Goal: Information Seeking & Learning: Learn about a topic

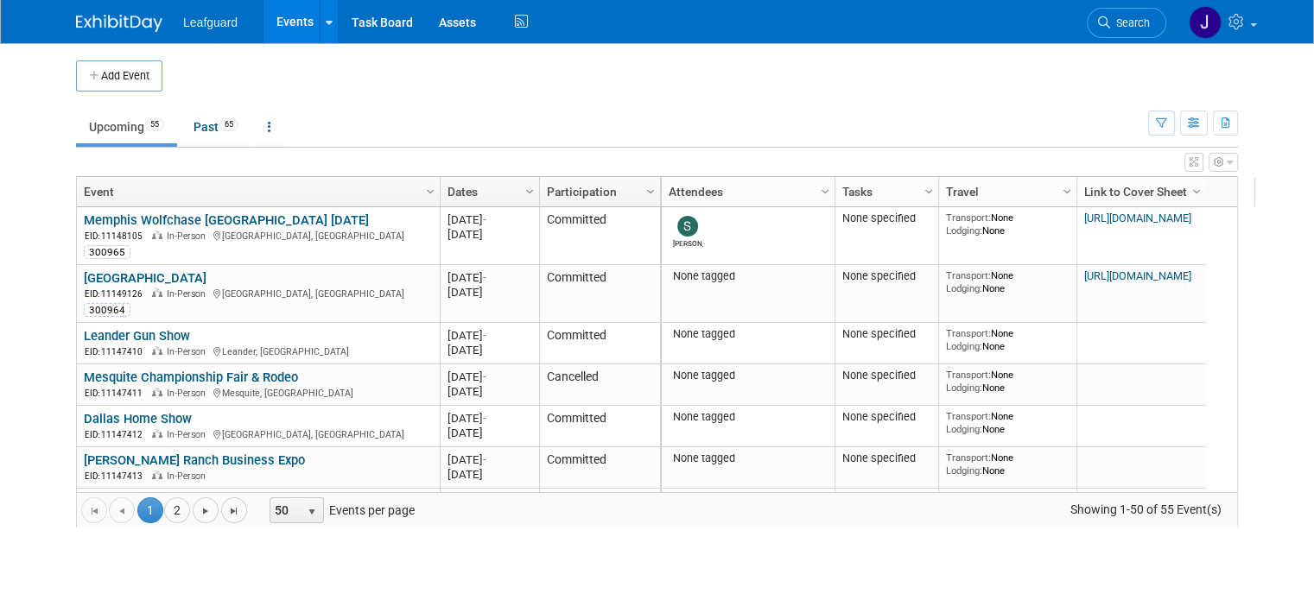
click at [611, 189] on link "Participation" at bounding box center [598, 191] width 102 height 29
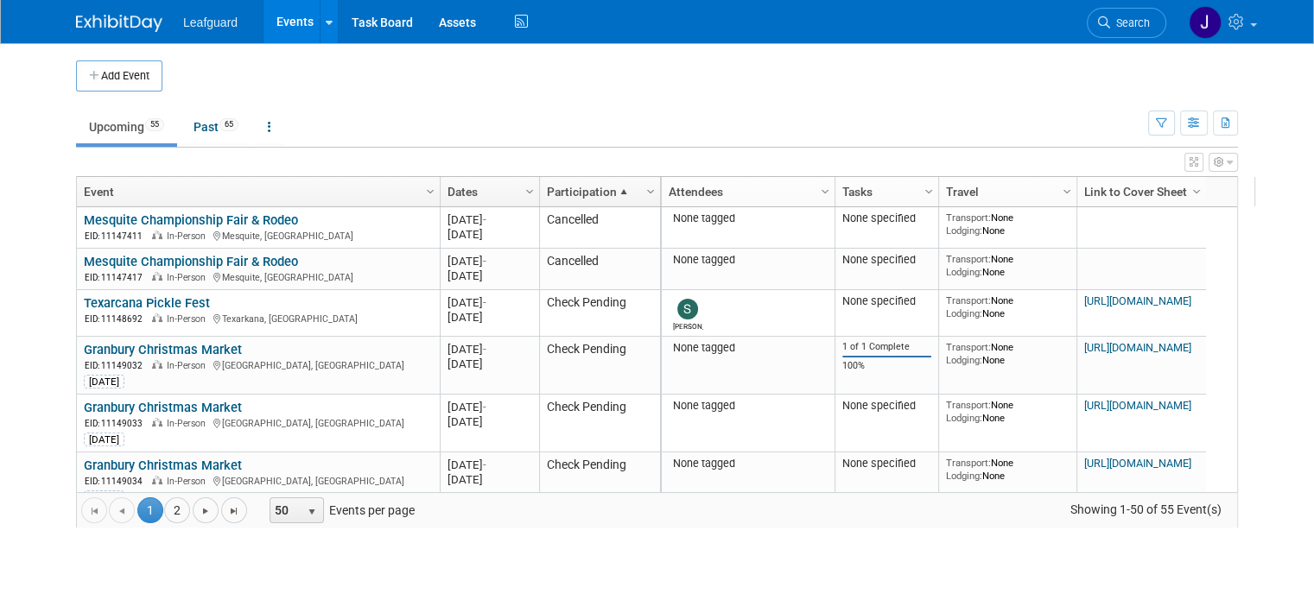
click at [617, 194] on span at bounding box center [624, 192] width 14 height 14
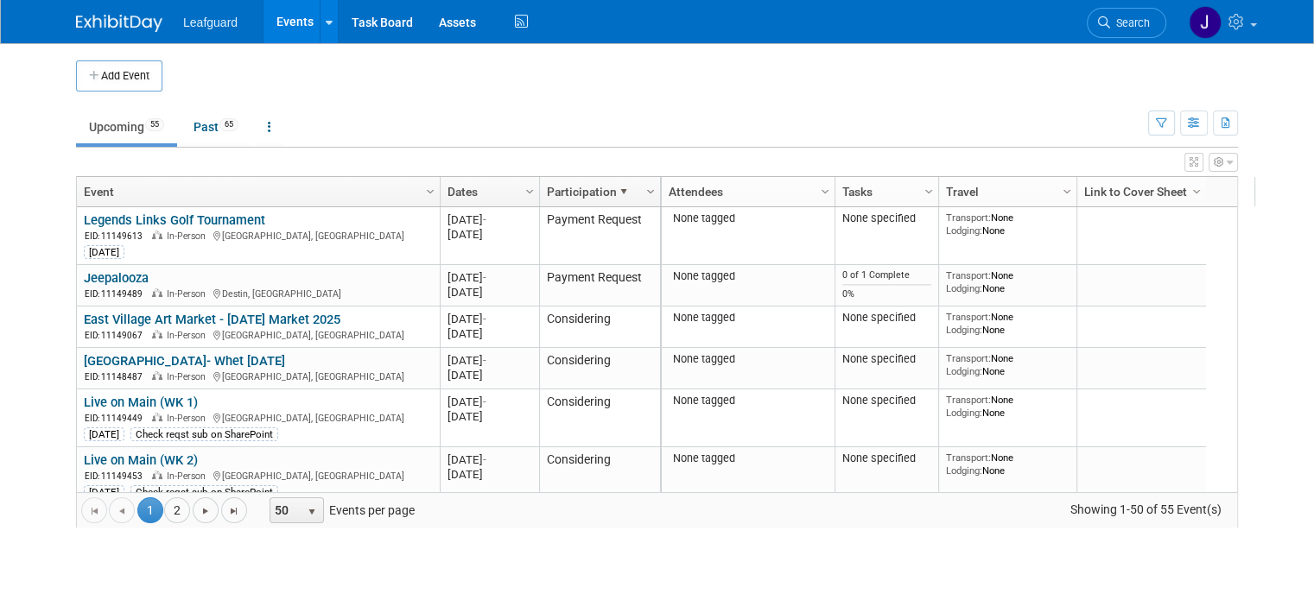
click at [643, 189] on span "Column Settings" at bounding box center [650, 192] width 14 height 14
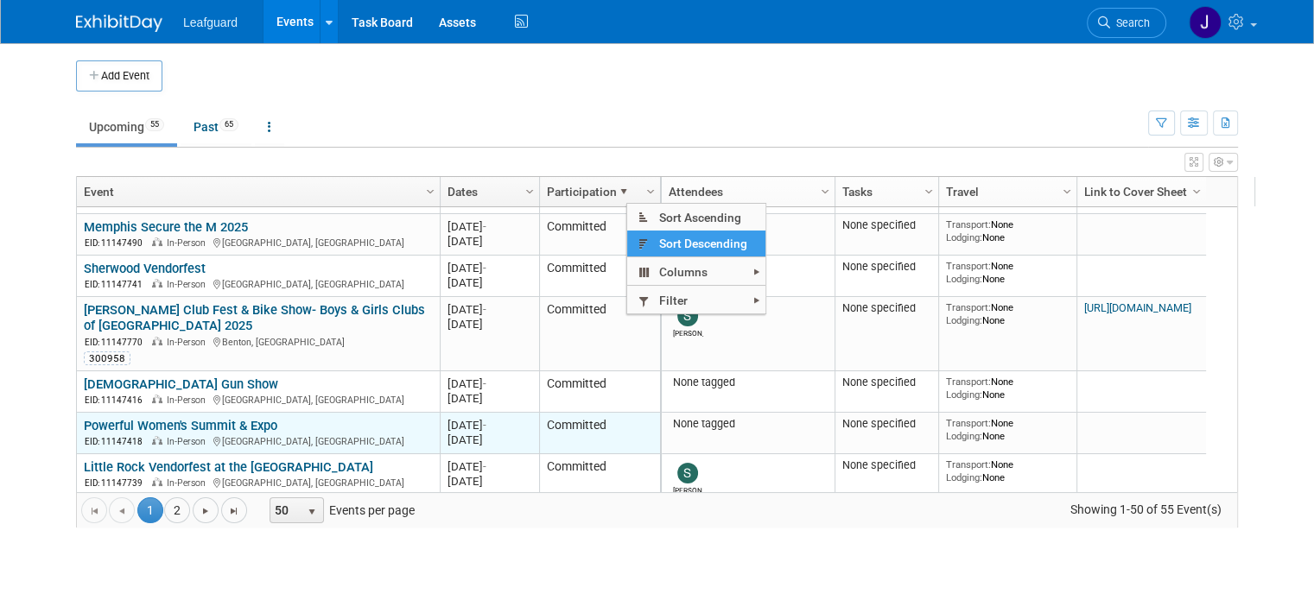
scroll to position [1140, 0]
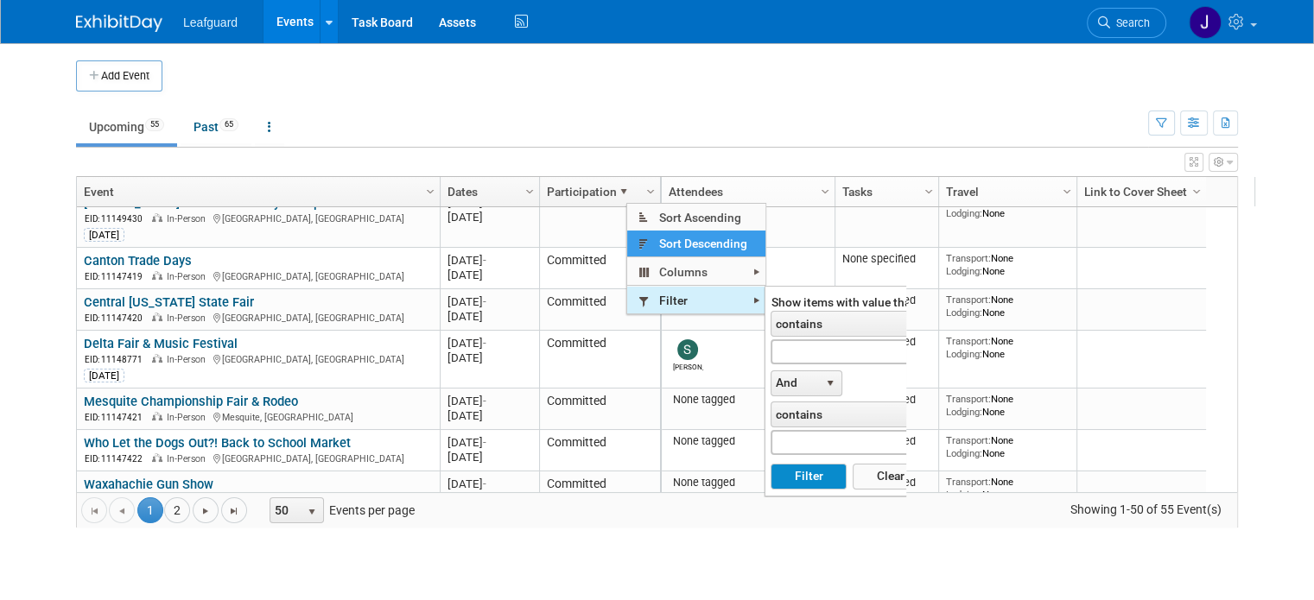
click at [711, 307] on span "Filter" at bounding box center [696, 300] width 138 height 27
click at [839, 359] on input "text" at bounding box center [848, 351] width 157 height 25
click at [770, 464] on button "Filter" at bounding box center [807, 477] width 75 height 26
type input "Pending"
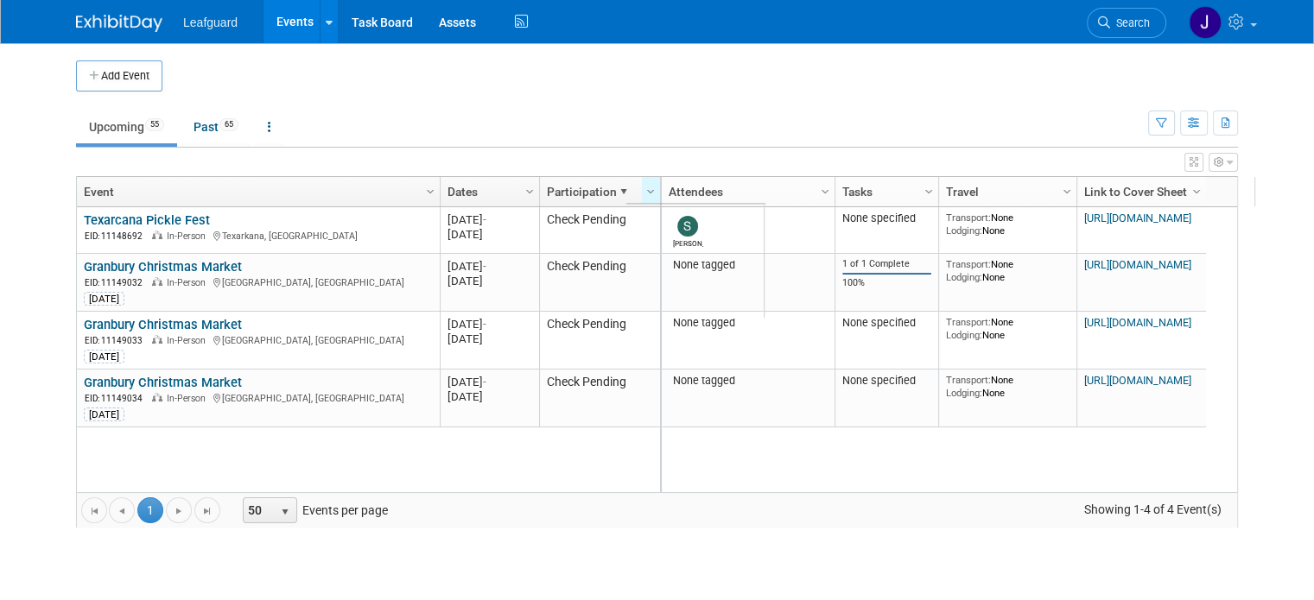
scroll to position [0, 0]
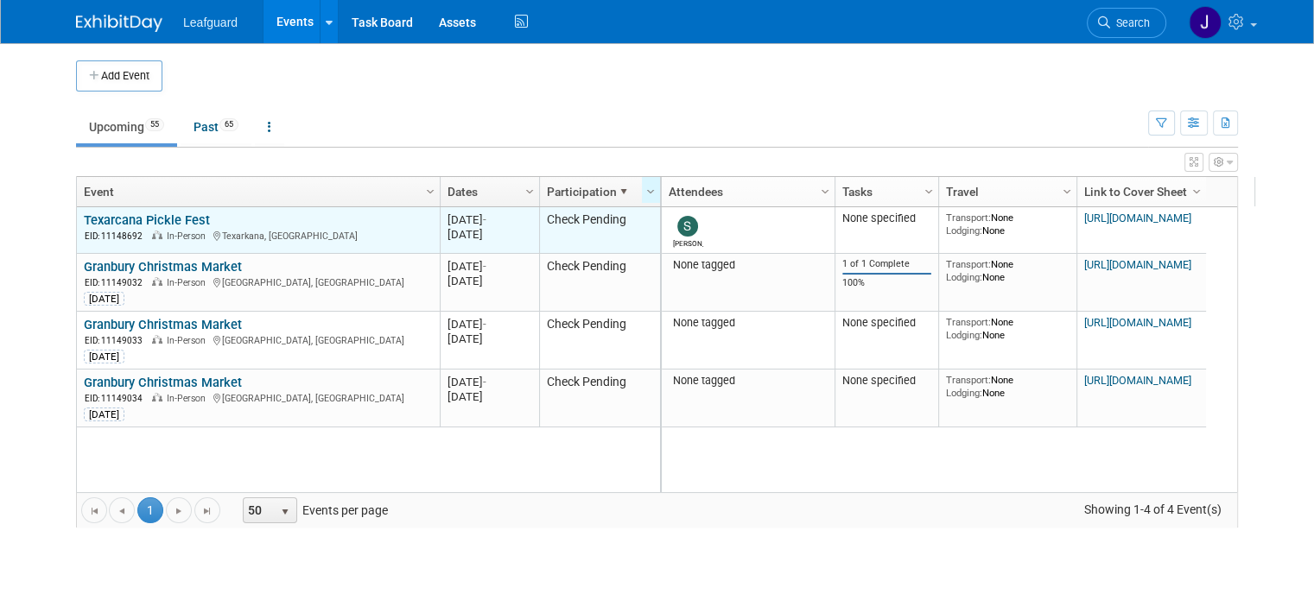
click at [149, 218] on link "Texarcana Pickle Fest" at bounding box center [147, 220] width 126 height 16
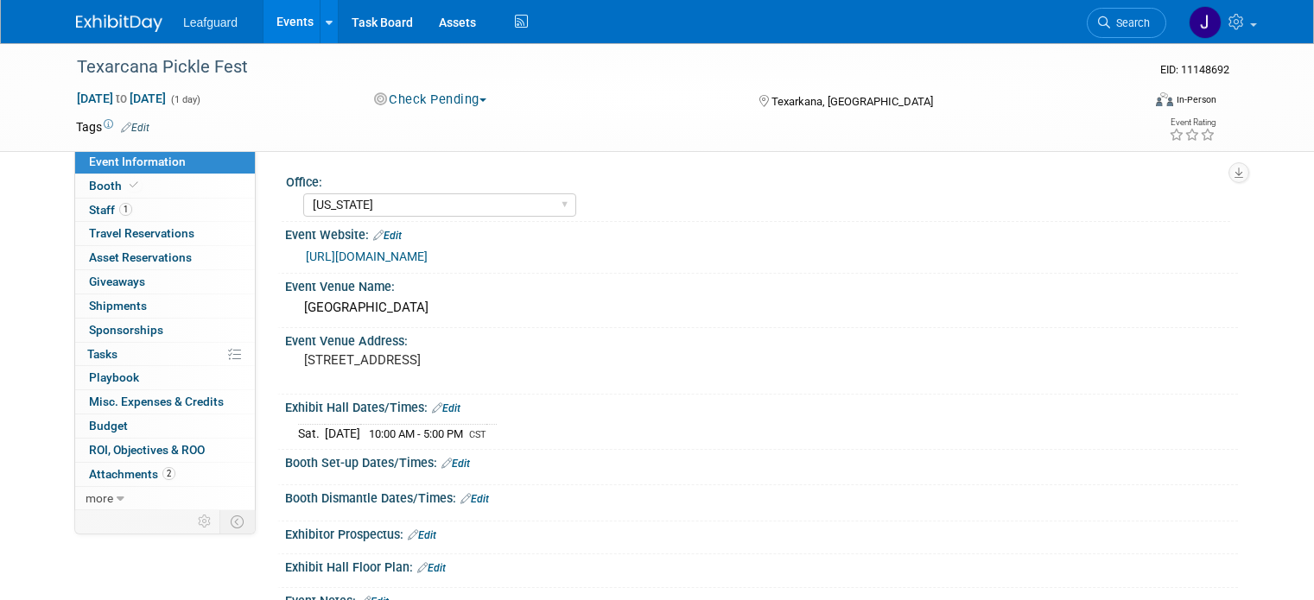
select select "[US_STATE]"
select select "No"
select select "Check"
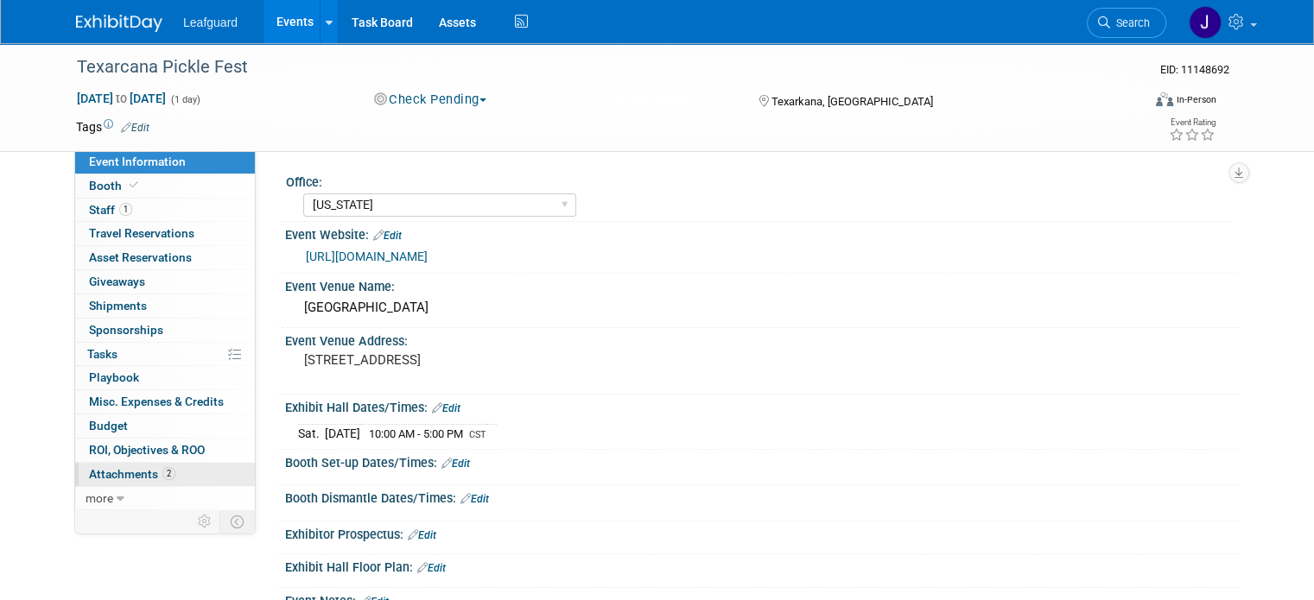
click at [130, 472] on span "Attachments 2" at bounding box center [132, 474] width 86 height 14
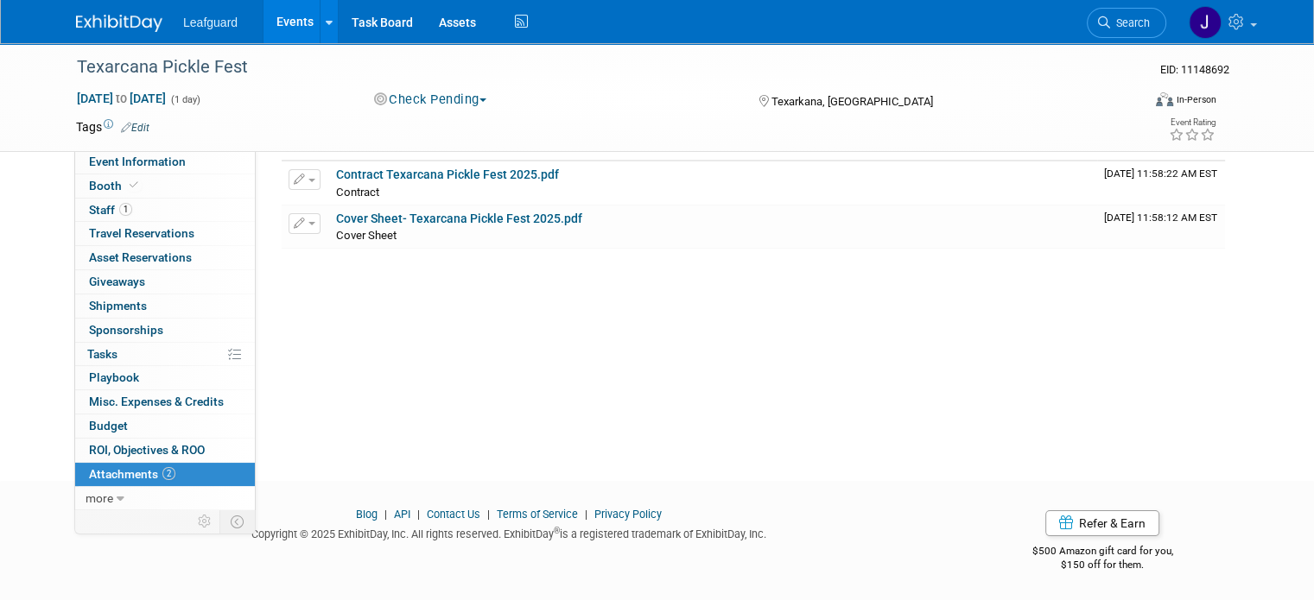
scroll to position [94, 0]
click at [453, 168] on link "Contract Texarcana Pickle Fest 2025.pdf" at bounding box center [447, 174] width 223 height 14
click at [434, 213] on link "Cover Sheet- Texarcana Pickle Fest 2025.pdf" at bounding box center [459, 218] width 246 height 14
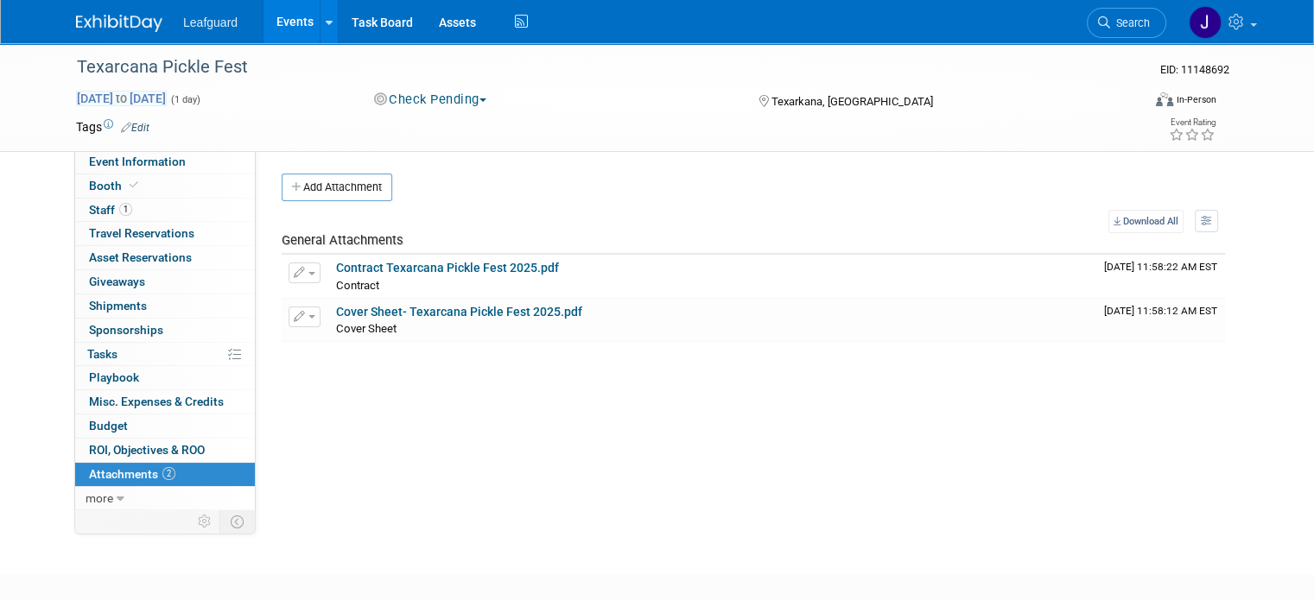
scroll to position [0, 0]
click at [128, 164] on span "Event Information" at bounding box center [137, 162] width 97 height 14
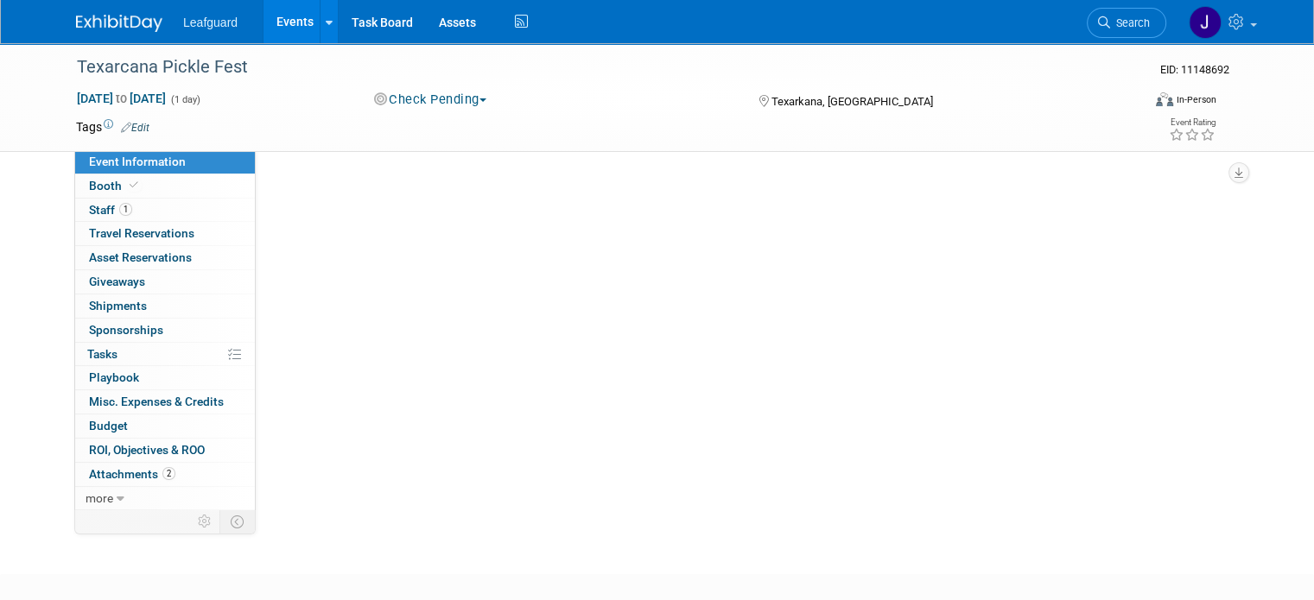
select select "Arkansas"
select select "No"
select select "Check"
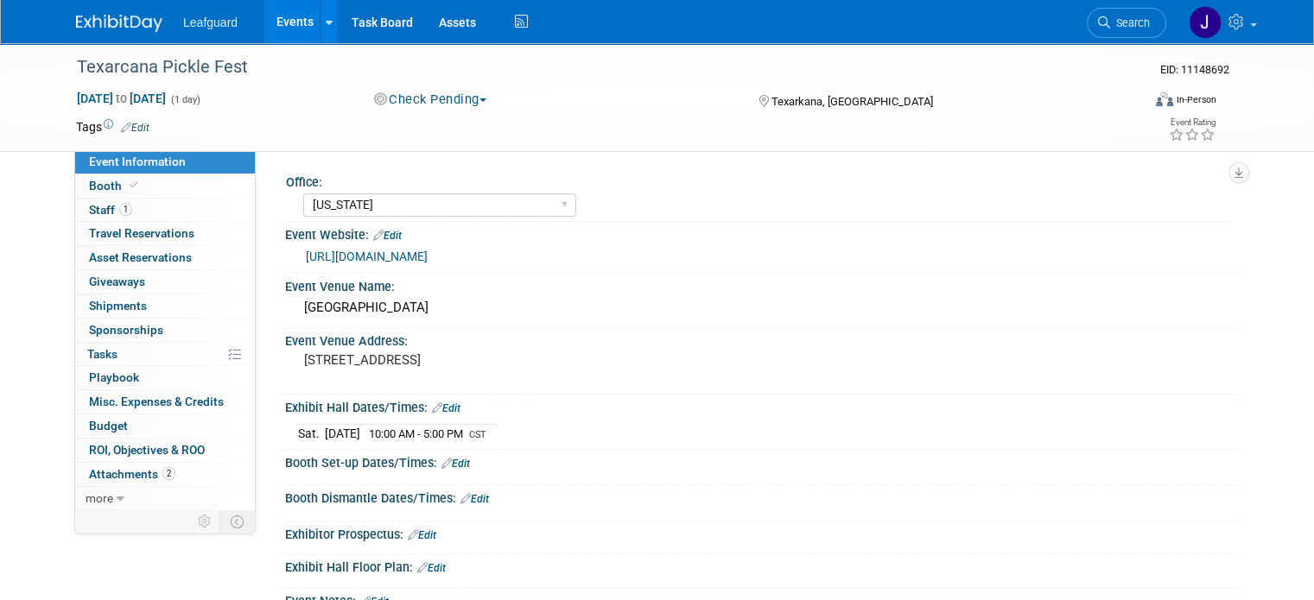
click at [111, 20] on img at bounding box center [119, 23] width 86 height 17
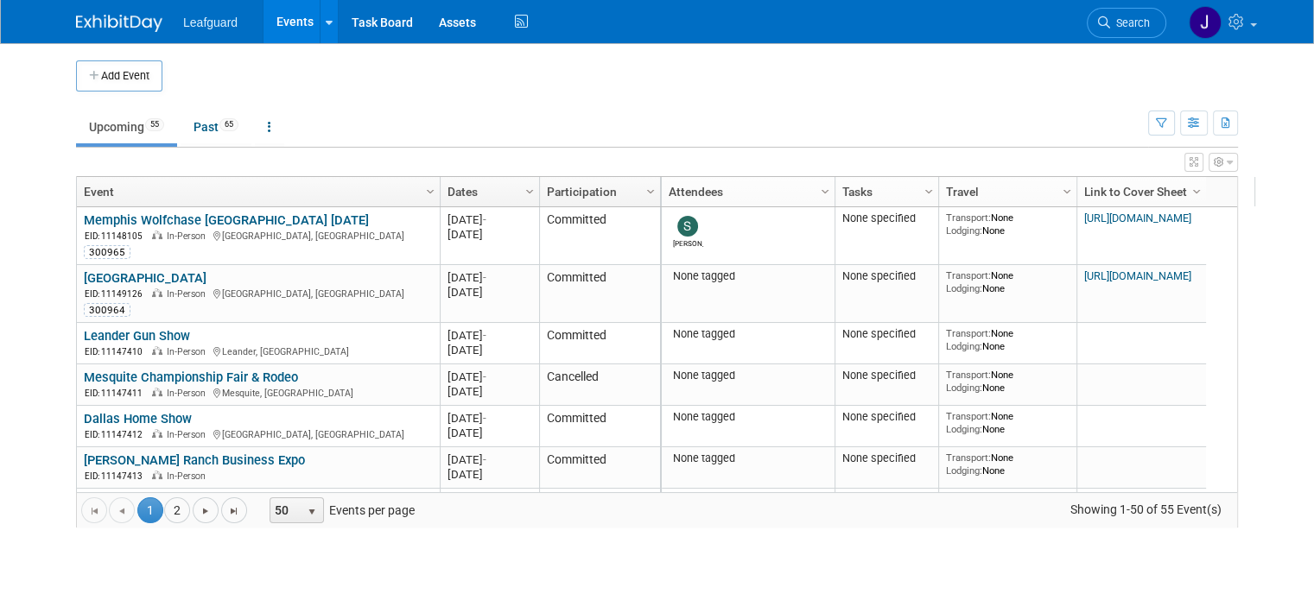
click at [123, 23] on img at bounding box center [119, 23] width 86 height 17
click at [110, 20] on img at bounding box center [119, 23] width 86 height 17
click at [255, 117] on link at bounding box center [269, 127] width 29 height 33
click at [332, 172] on span "Past and Upcoming" at bounding box center [323, 175] width 103 height 14
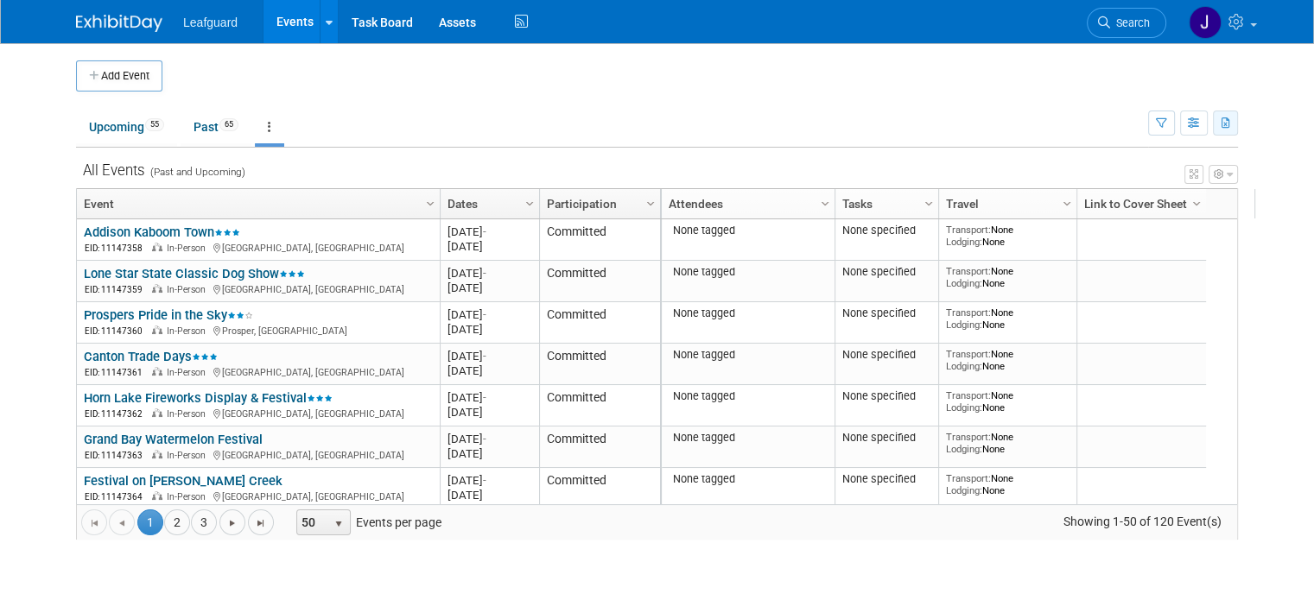
click at [1231, 123] on icon "button" at bounding box center [1225, 123] width 9 height 11
click at [1182, 174] on span "(120 Events)" at bounding box center [1169, 179] width 59 height 12
click at [521, 201] on link "Column Settings" at bounding box center [530, 202] width 19 height 26
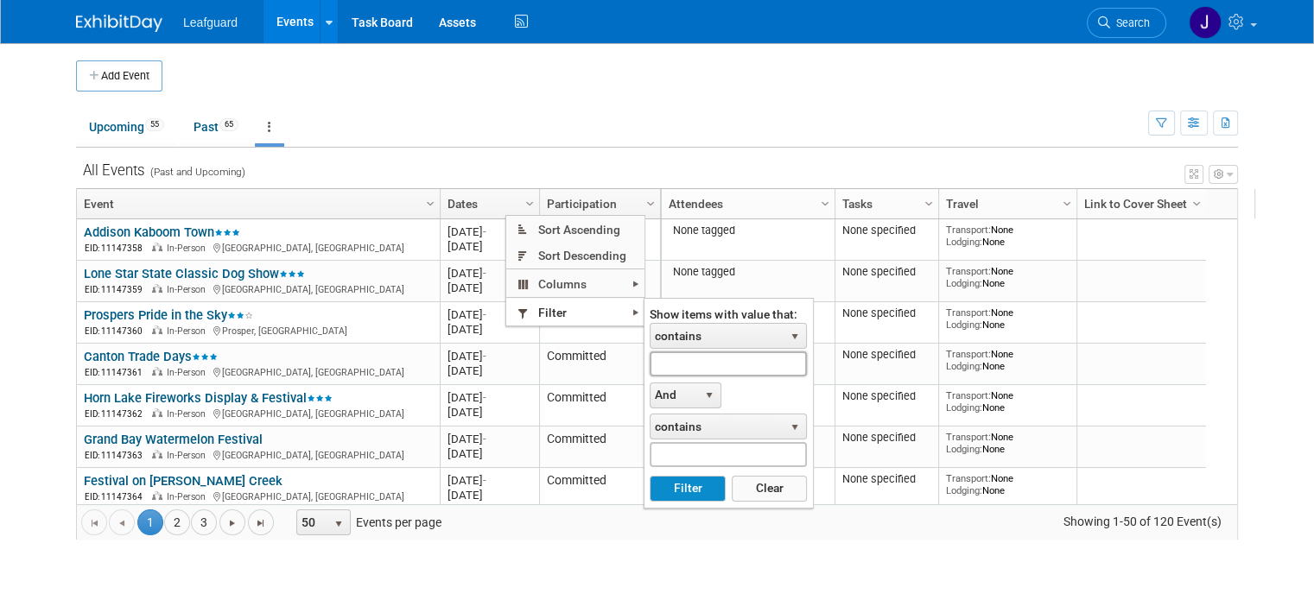
click at [684, 353] on input "text" at bounding box center [727, 363] width 157 height 25
click at [649, 476] on button "Filter" at bounding box center [686, 489] width 75 height 26
type input "Aug"
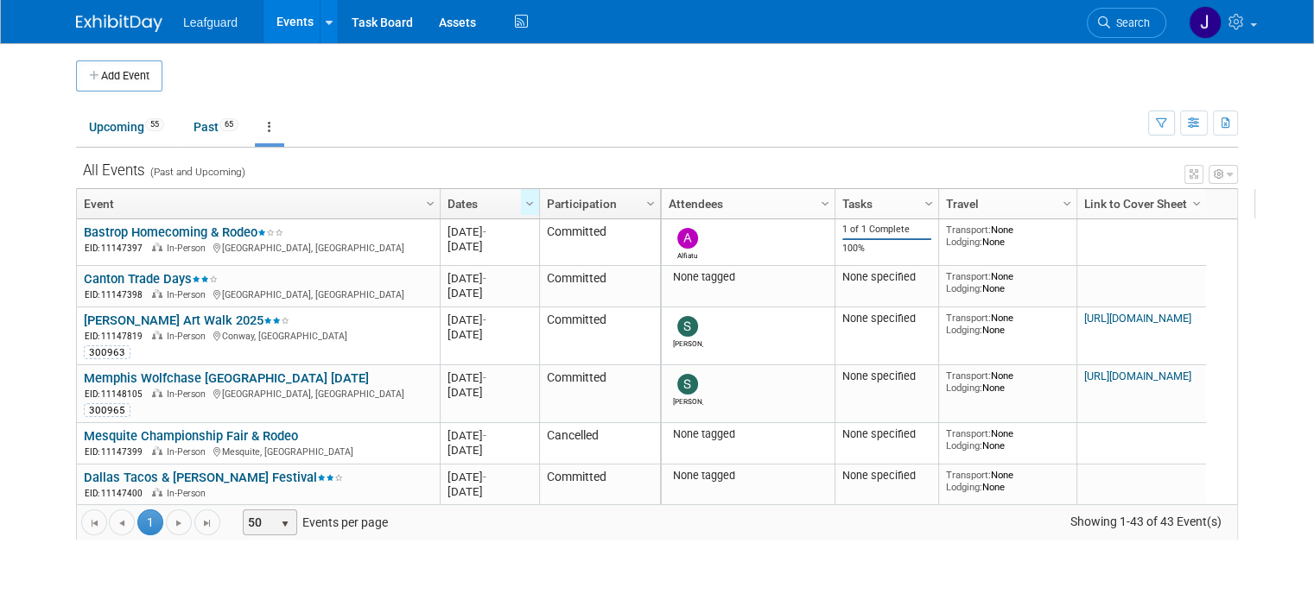
click at [250, 517] on span "50" at bounding box center [258, 522] width 29 height 24
click at [258, 494] on li "100" at bounding box center [252, 495] width 49 height 23
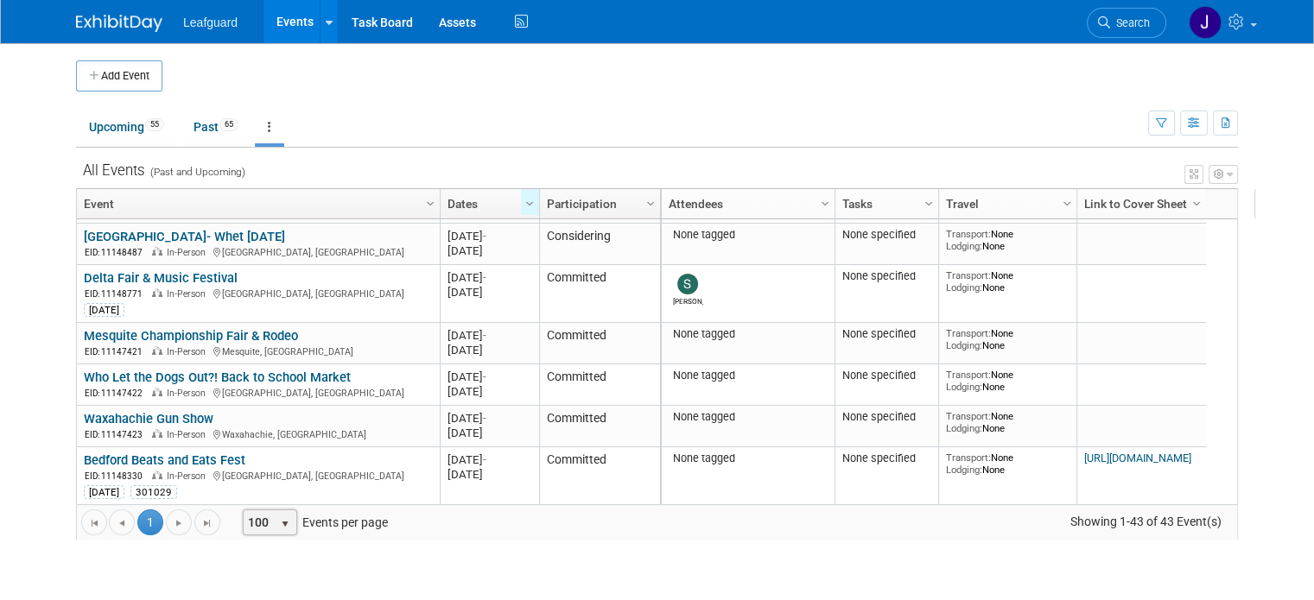
click at [137, 523] on span "1" at bounding box center [150, 523] width 26 height 26
click at [137, 522] on span "1" at bounding box center [150, 523] width 26 height 26
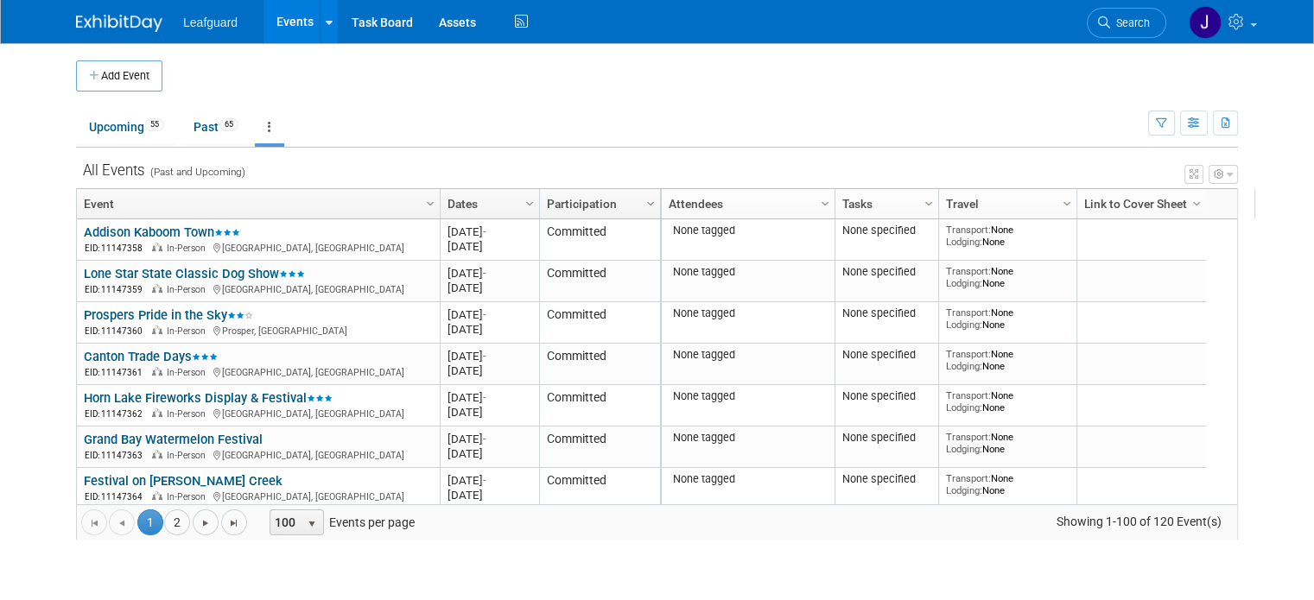
click at [480, 213] on link "Dates" at bounding box center [487, 203] width 80 height 29
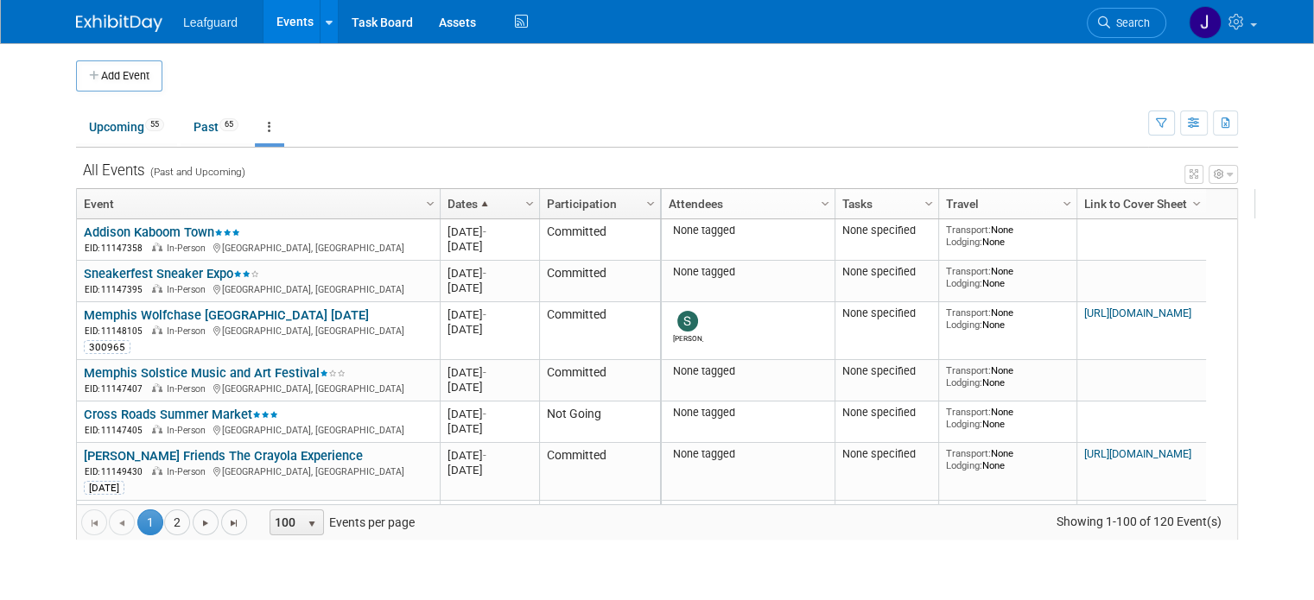
click at [476, 206] on link "Dates" at bounding box center [487, 203] width 80 height 29
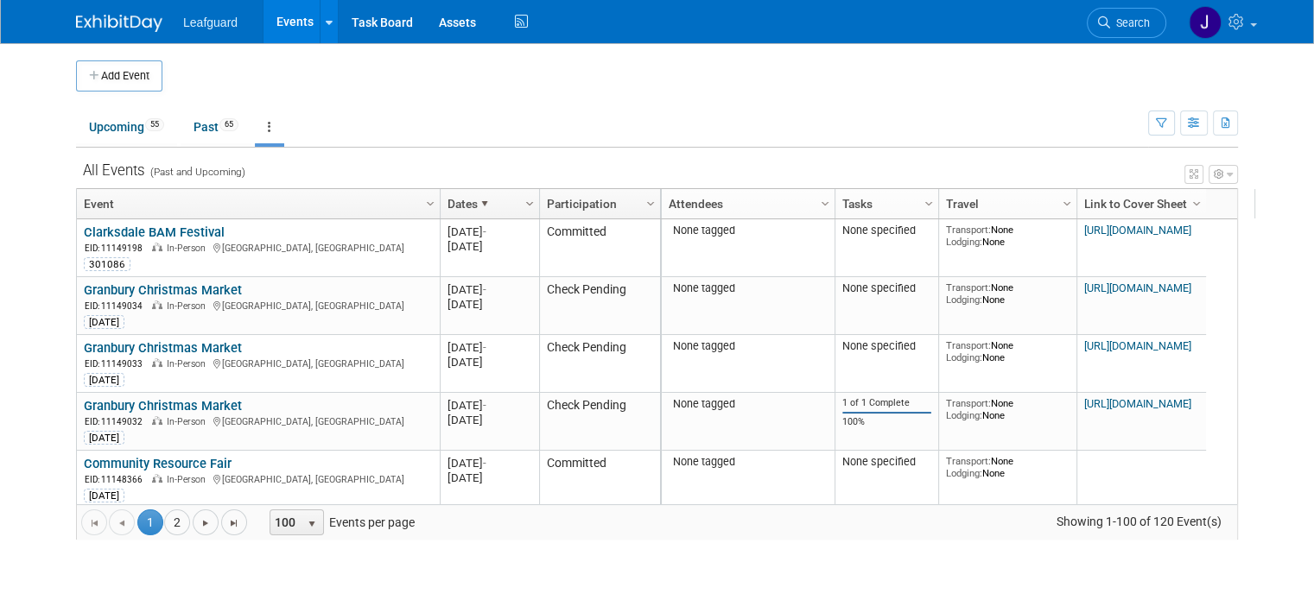
click at [522, 201] on span "Column Settings" at bounding box center [529, 204] width 14 height 14
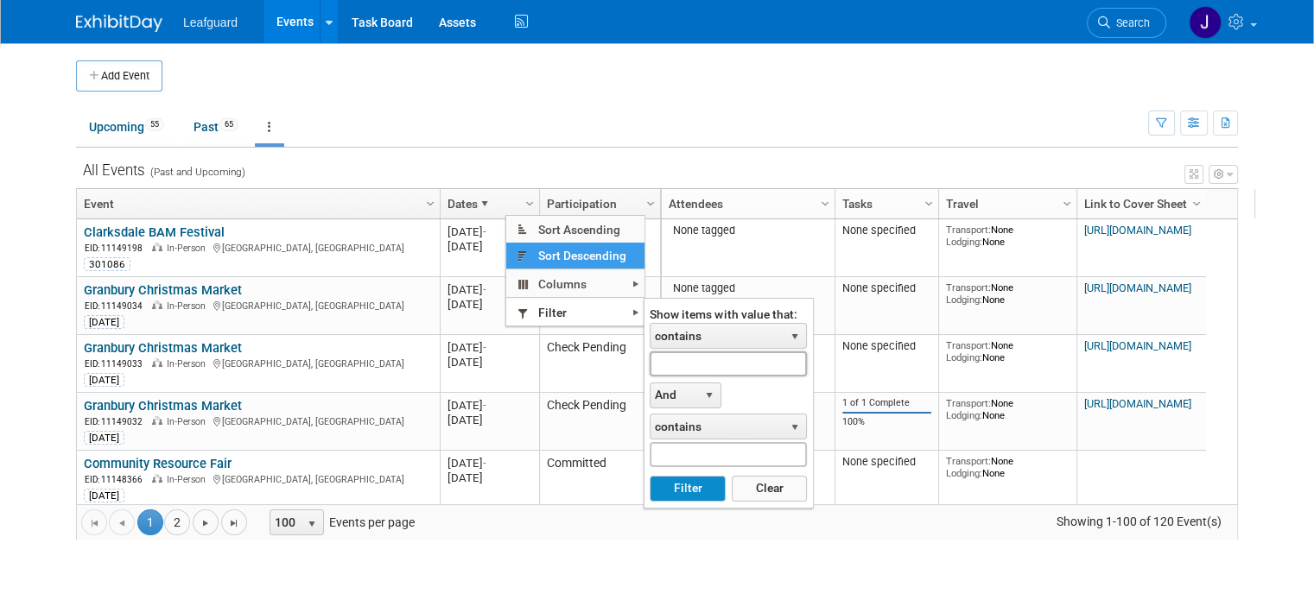
click at [691, 369] on input "text" at bounding box center [727, 363] width 157 height 25
click at [688, 483] on button "Filter" at bounding box center [686, 489] width 75 height 26
type input "Aug"
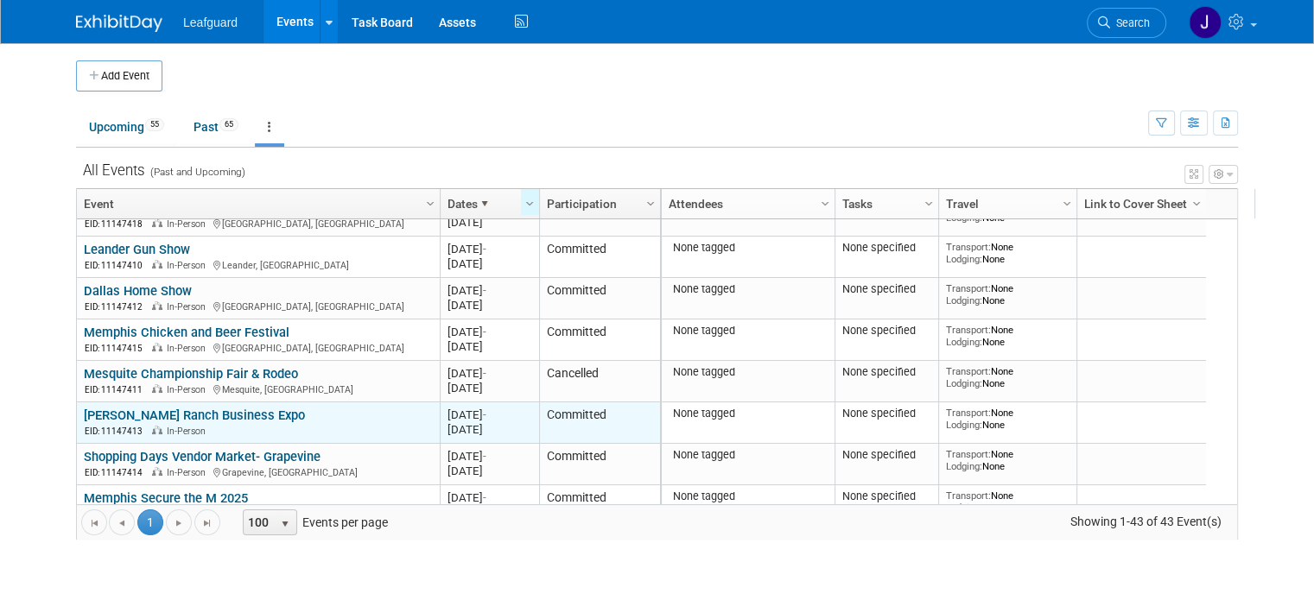
scroll to position [829, 0]
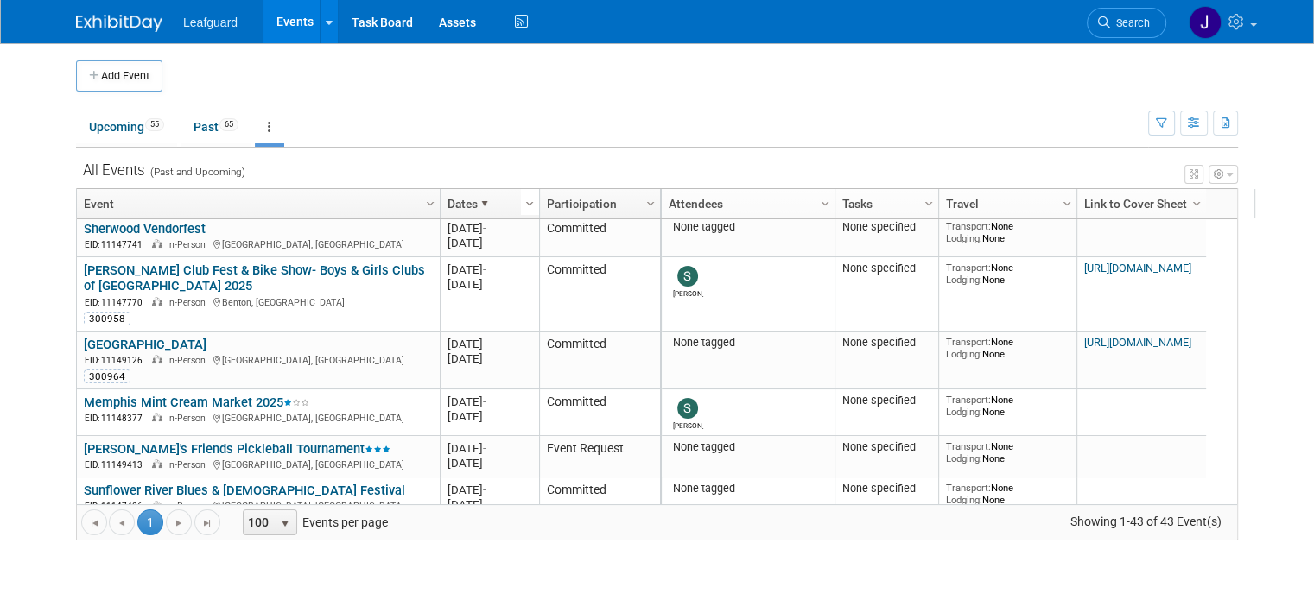
click at [522, 199] on span "Column Settings" at bounding box center [529, 204] width 14 height 14
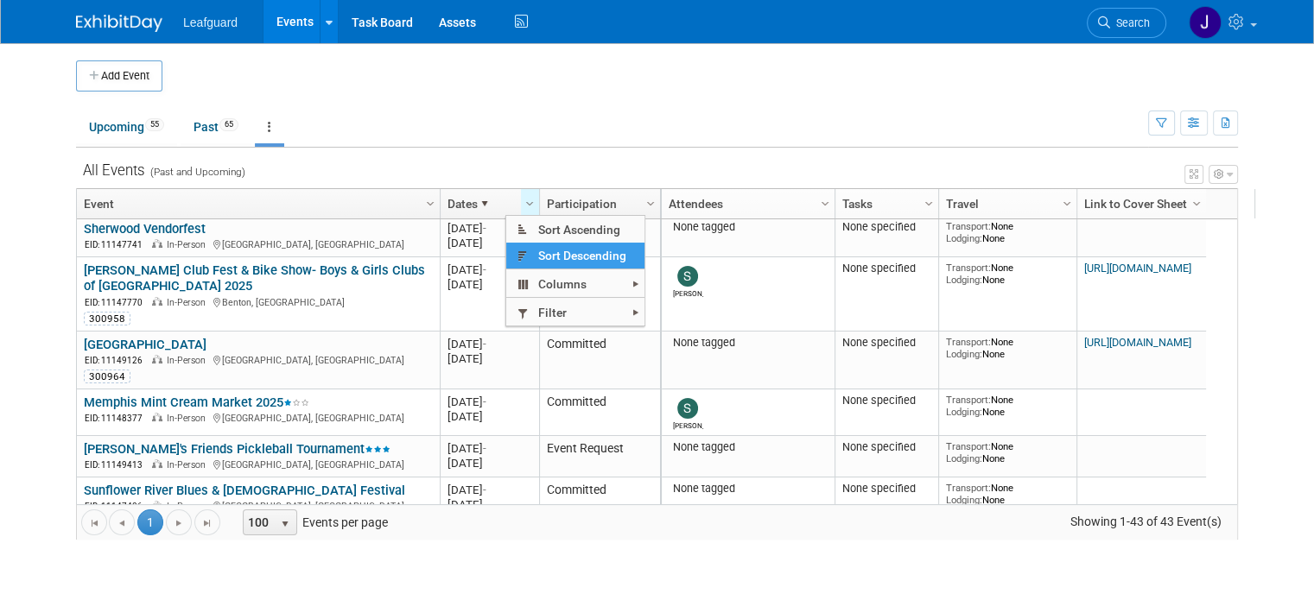
click at [478, 203] on span at bounding box center [485, 204] width 14 height 14
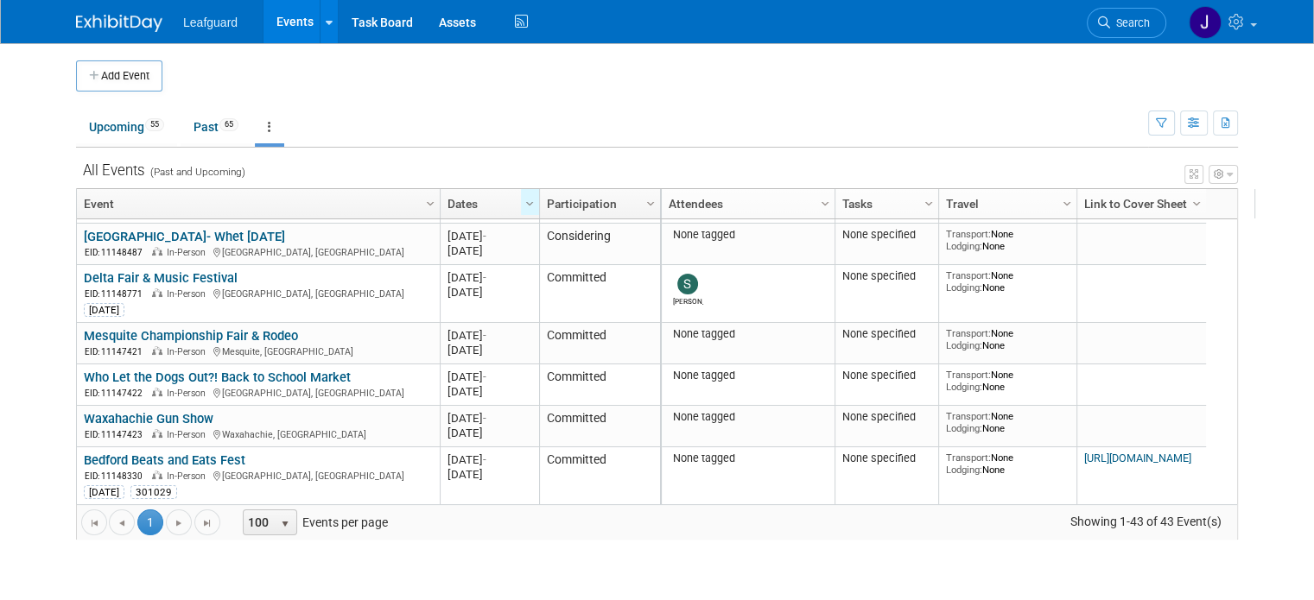
click at [1224, 169] on icon "button" at bounding box center [1218, 174] width 10 height 10
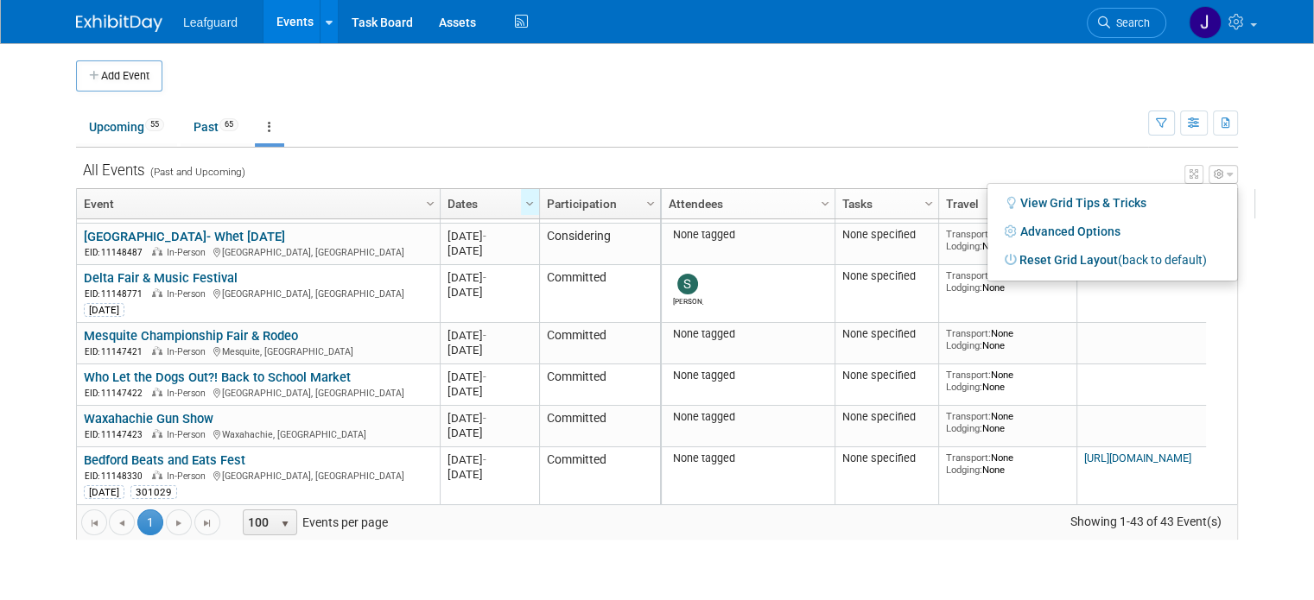
click at [1099, 160] on div "View Grid Tips & Tricks Advanced Options Reset Grid Layout (back to default)" at bounding box center [657, 172] width 1162 height 24
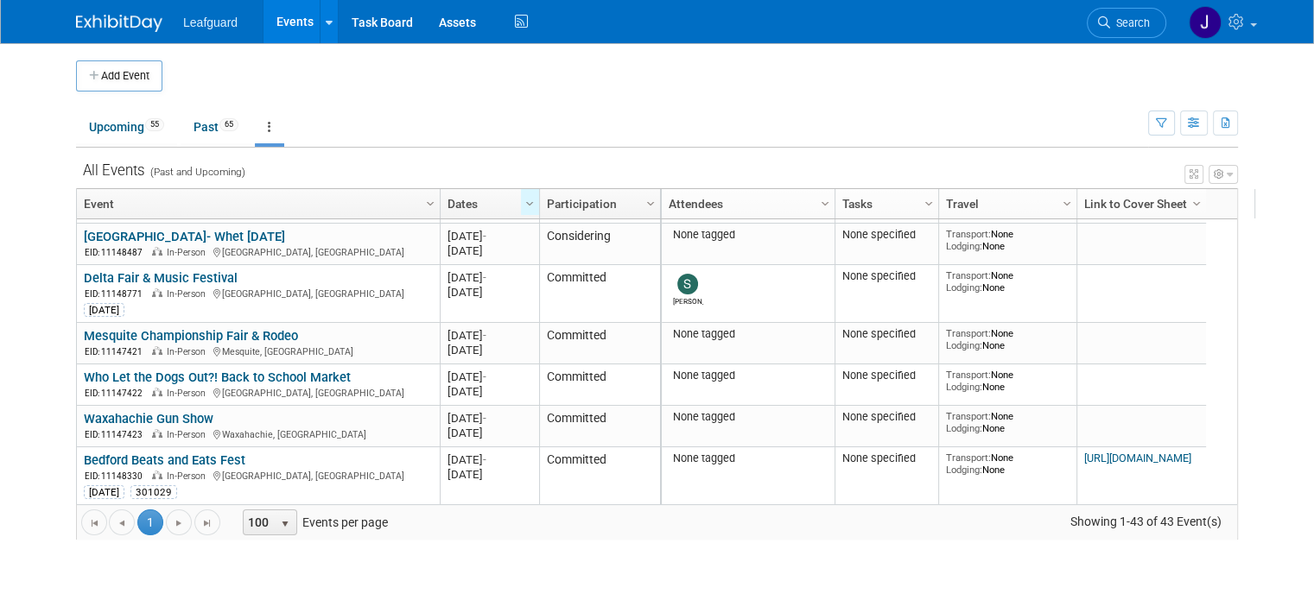
click at [1198, 173] on icon "button" at bounding box center [1193, 174] width 9 height 10
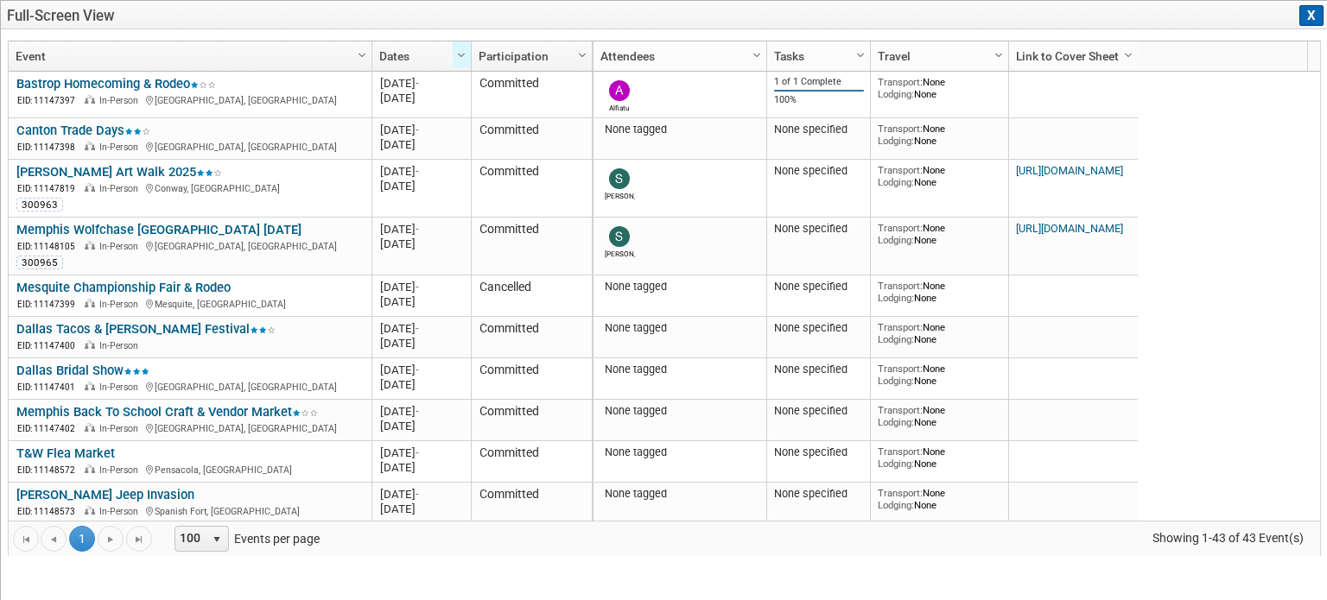
click at [1313, 18] on button "X" at bounding box center [1311, 15] width 24 height 21
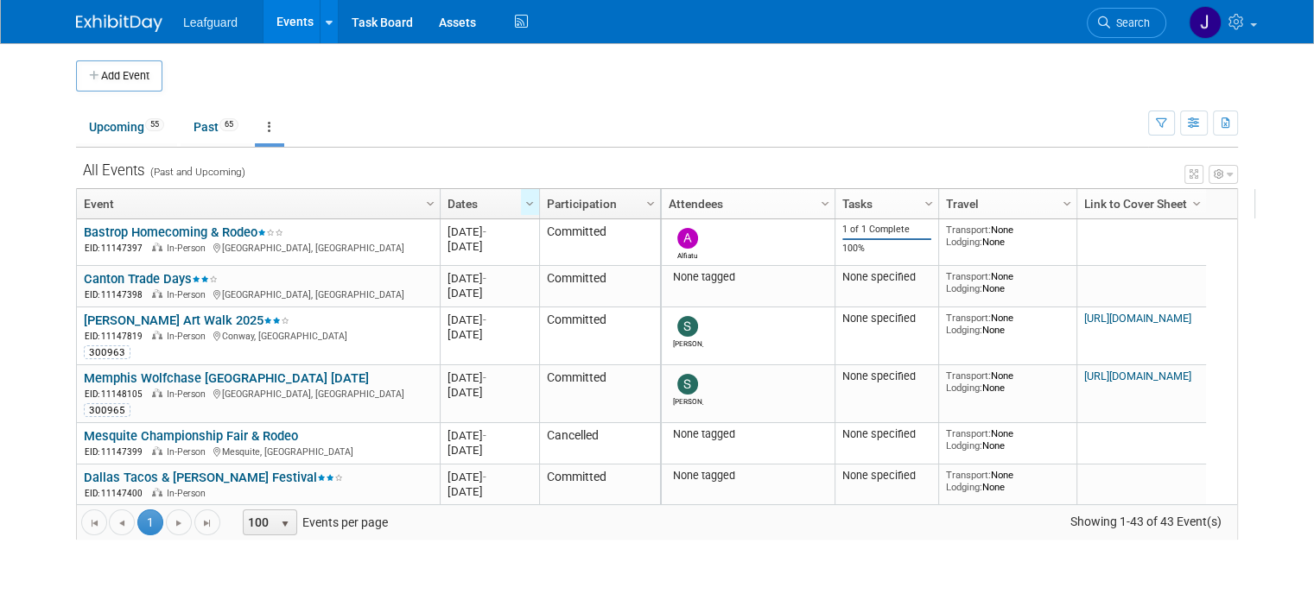
click at [1234, 160] on div "View Grid Tips & Tricks Advanced Options Reset Grid Layout (back to default)" at bounding box center [657, 172] width 1162 height 24
click at [1232, 173] on icon "button" at bounding box center [1229, 174] width 6 height 10
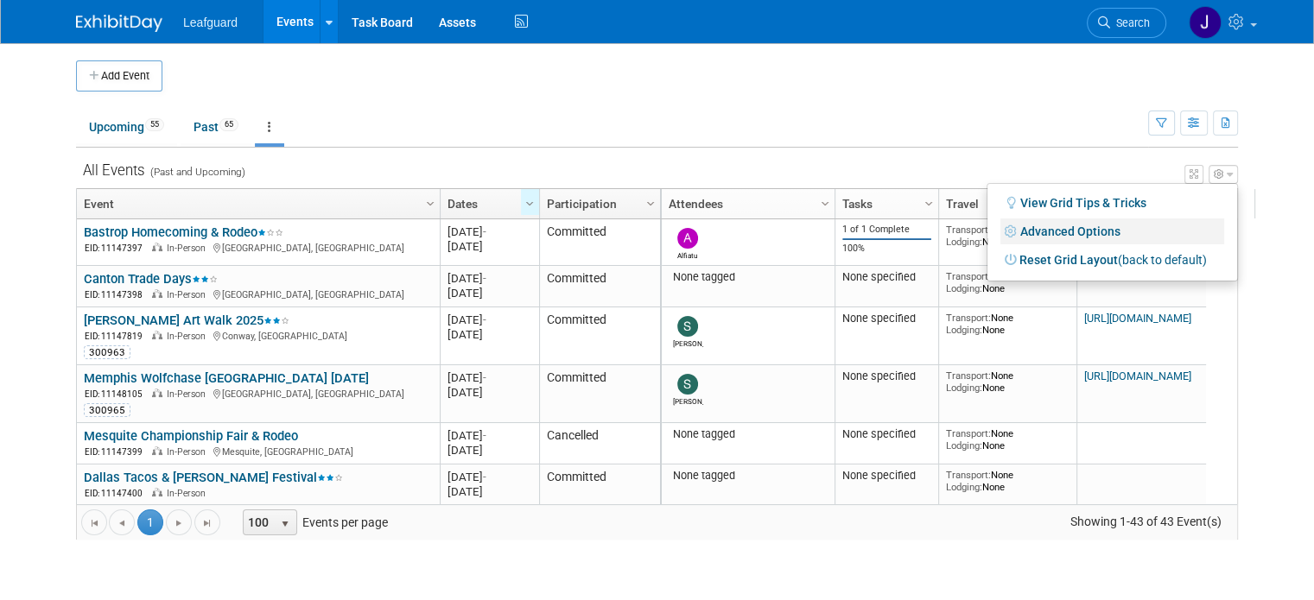
click at [1143, 237] on link "Advanced Options" at bounding box center [1112, 231] width 224 height 26
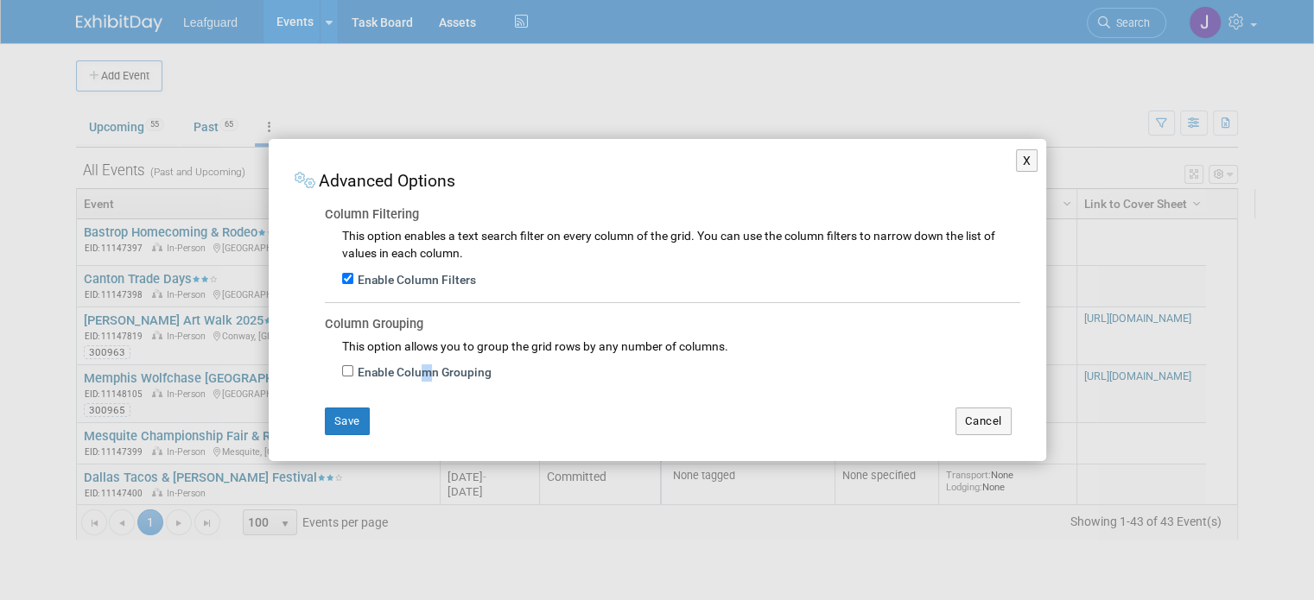
click at [422, 378] on label "Enable Column Grouping" at bounding box center [422, 372] width 138 height 17
click at [422, 369] on label "Enable Column Grouping" at bounding box center [422, 372] width 138 height 17
click at [353, 369] on input "Enable Column Grouping" at bounding box center [347, 370] width 11 height 11
checkbox input "true"
click at [359, 416] on button "Save" at bounding box center [347, 422] width 45 height 28
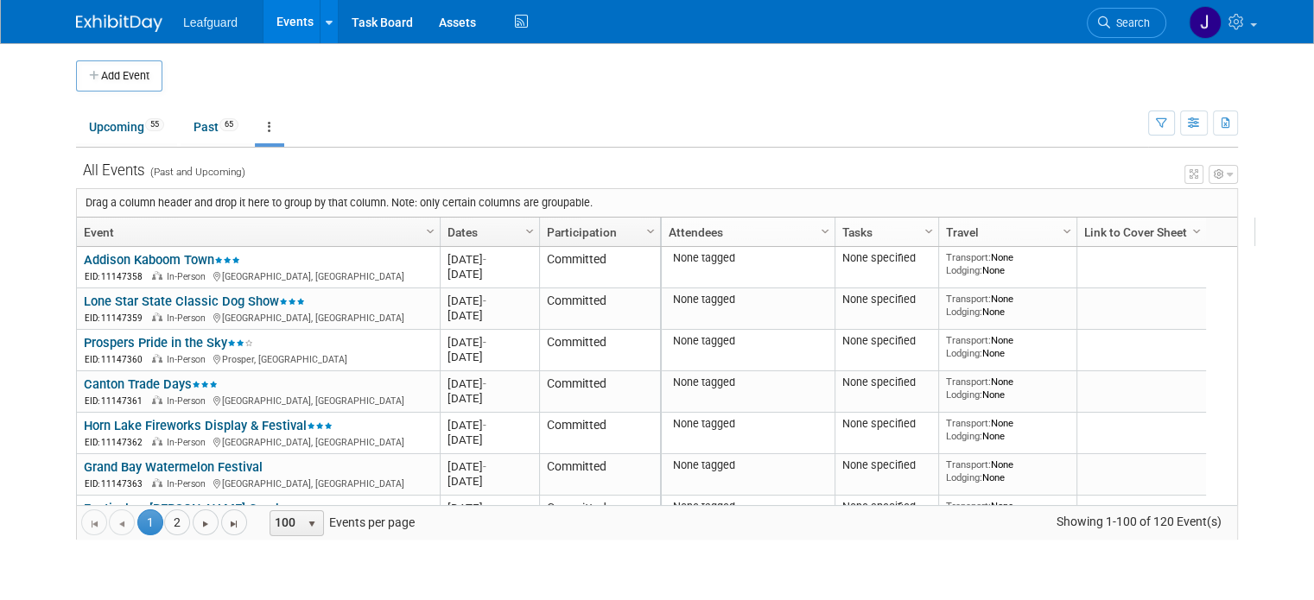
click at [1232, 175] on icon "button" at bounding box center [1229, 174] width 6 height 10
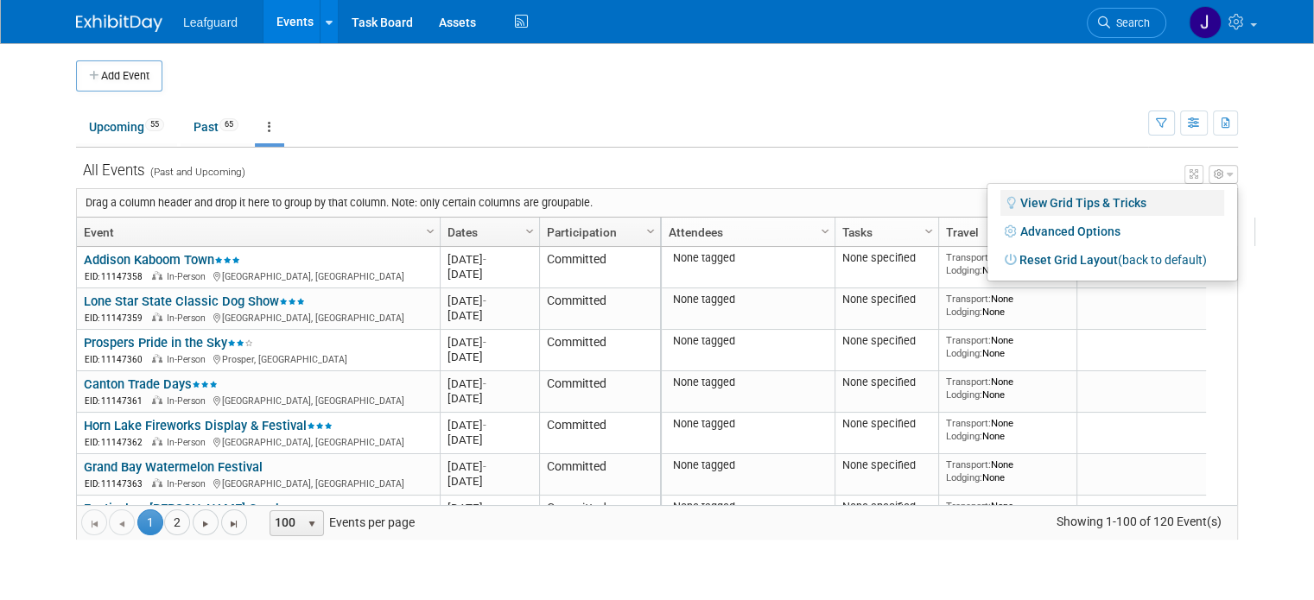
click at [1150, 196] on link "View Grid Tips & Tricks" at bounding box center [1112, 203] width 224 height 26
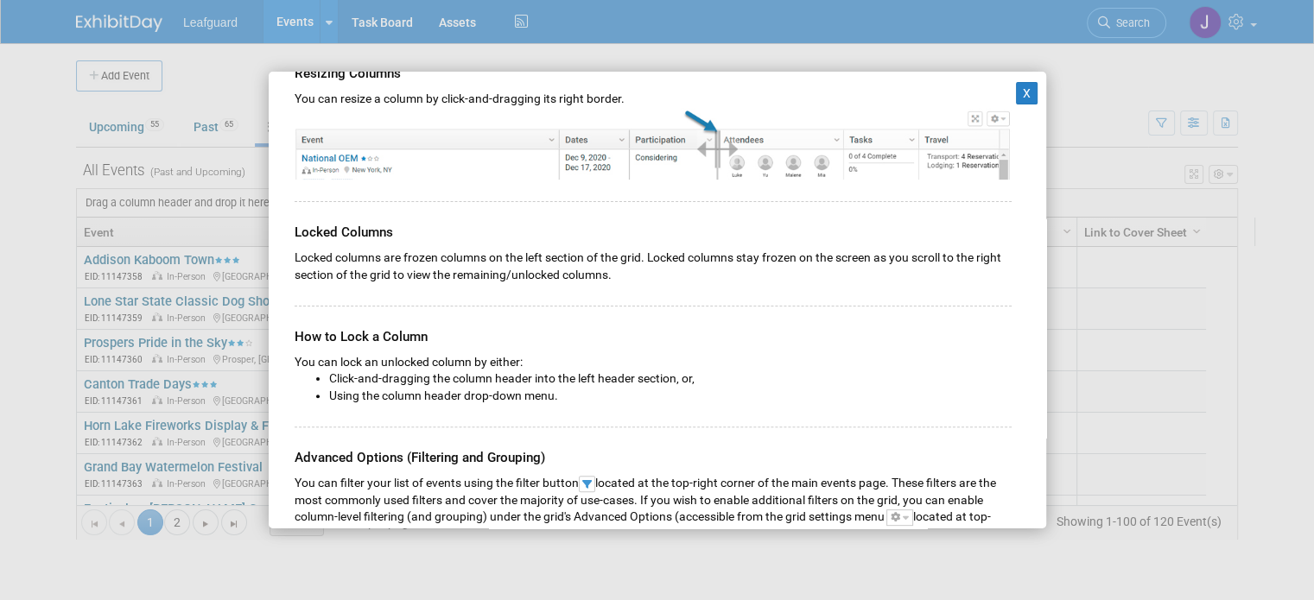
scroll to position [518, 0]
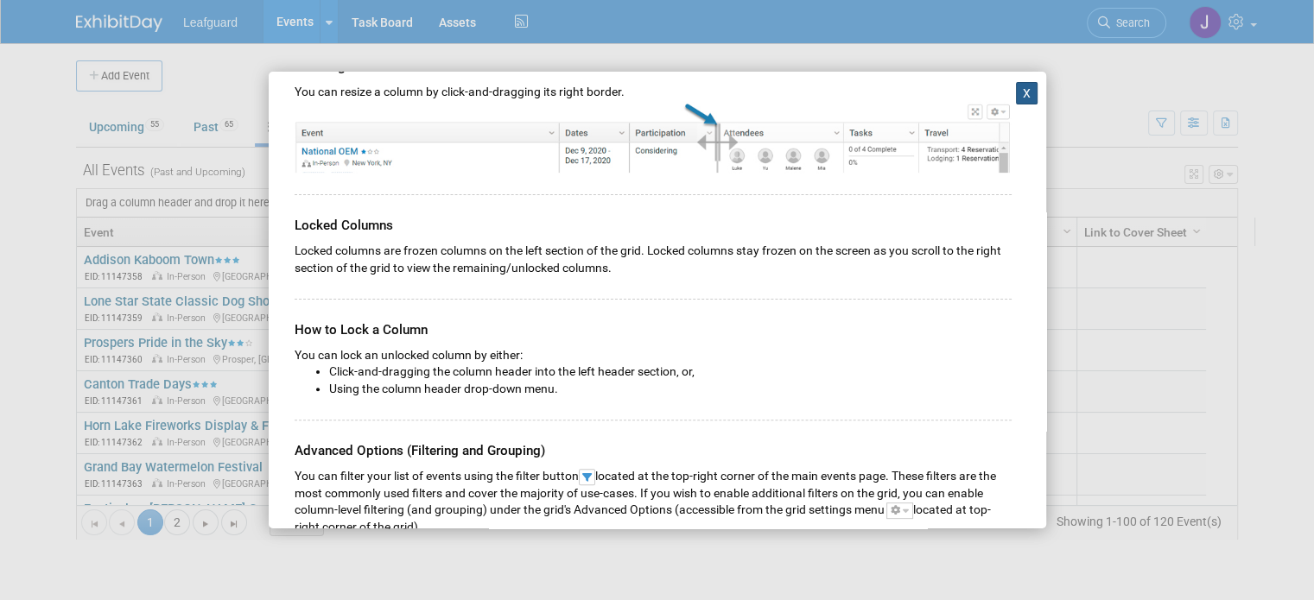
click at [1016, 92] on button "X" at bounding box center [1027, 93] width 22 height 22
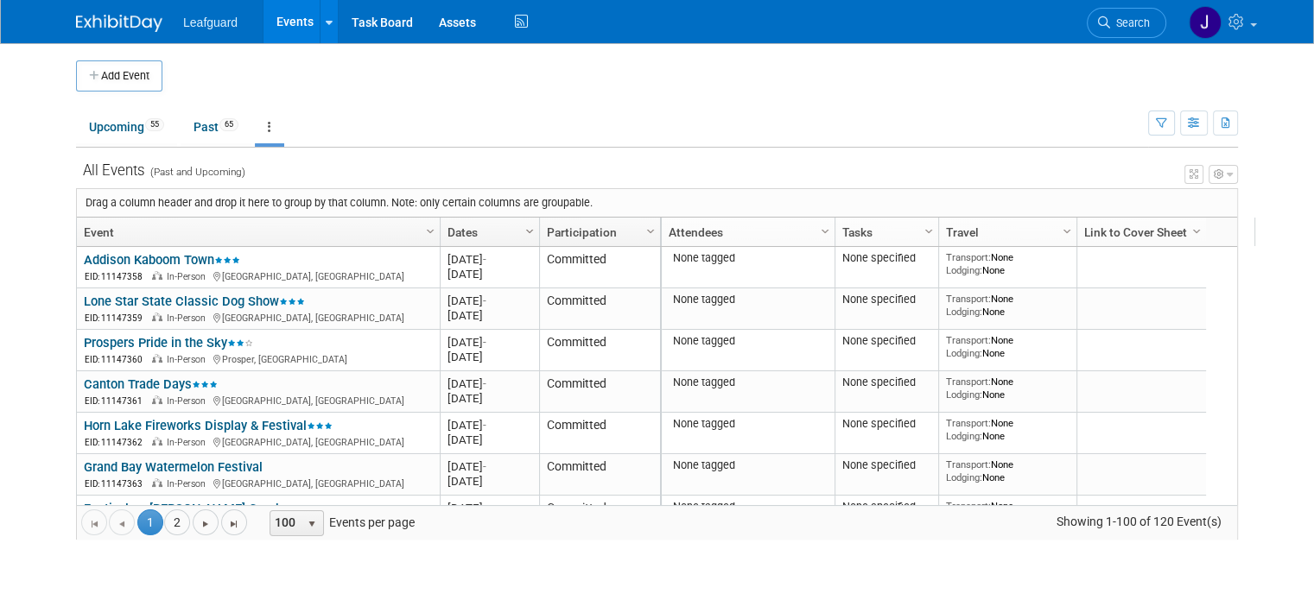
click at [522, 226] on span "Column Settings" at bounding box center [529, 232] width 14 height 14
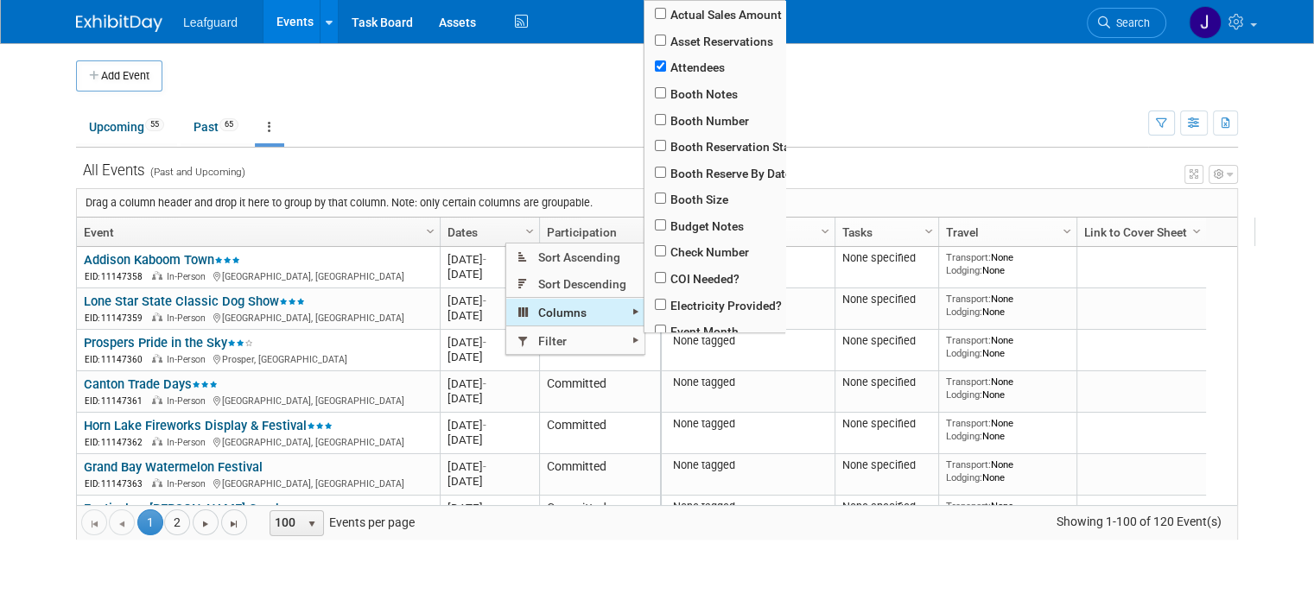
click at [598, 304] on span "Columns" at bounding box center [575, 312] width 138 height 27
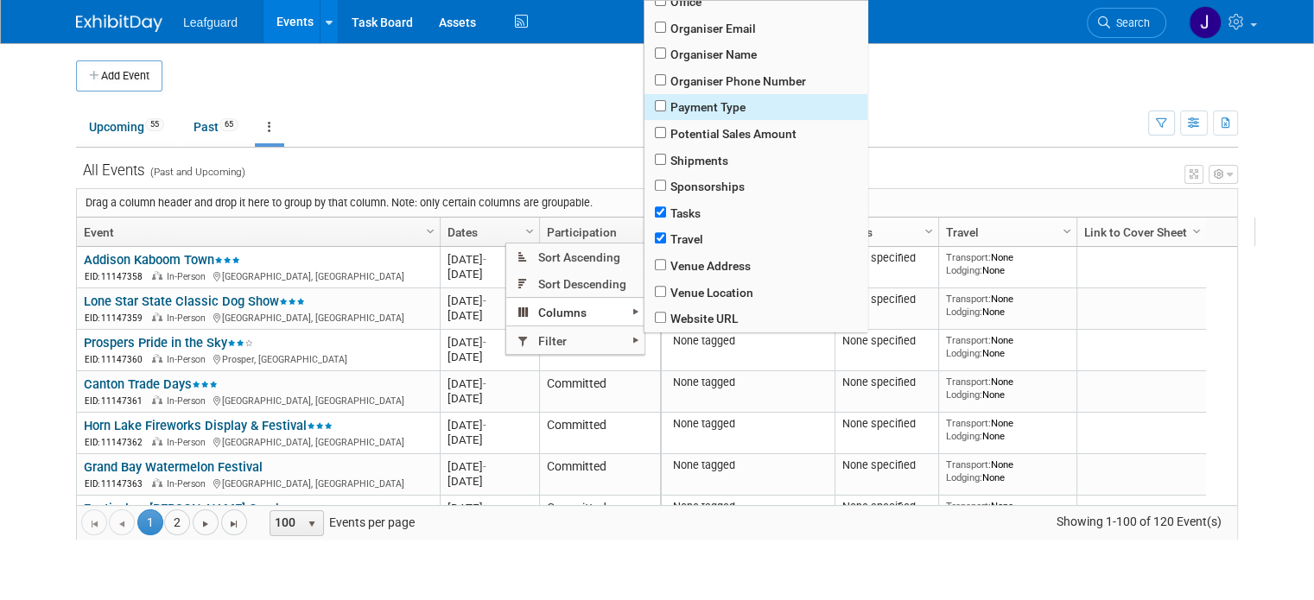
scroll to position [659, 0]
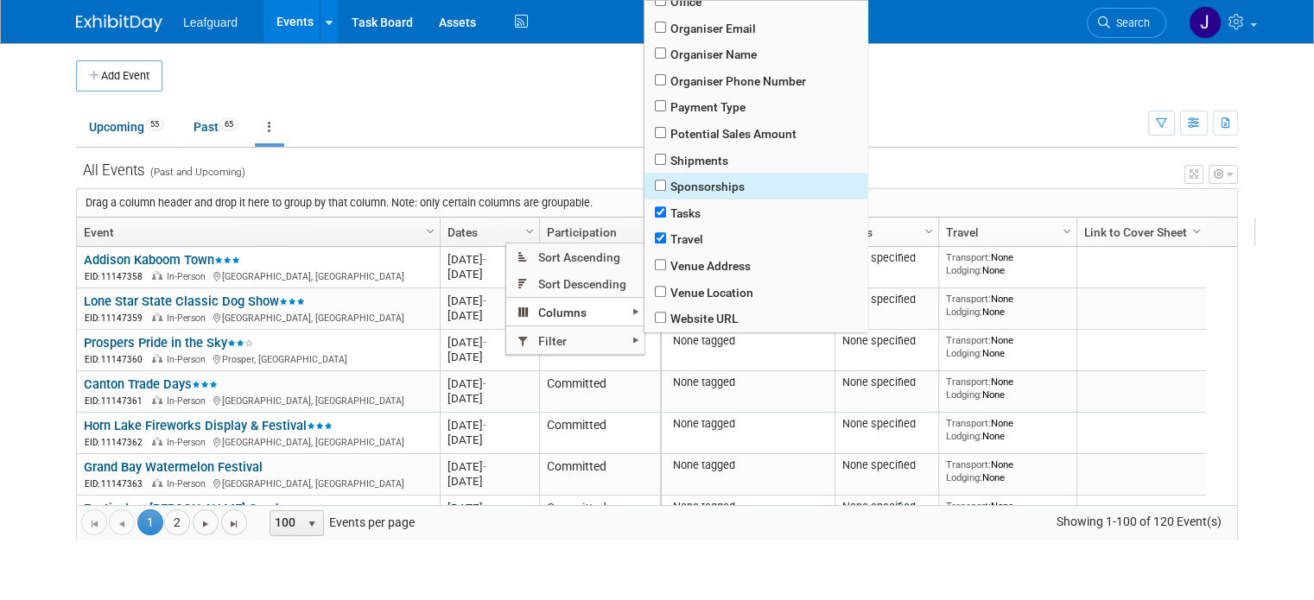
click at [725, 183] on span "Sponsorships" at bounding box center [755, 186] width 223 height 27
checkbox input "true"
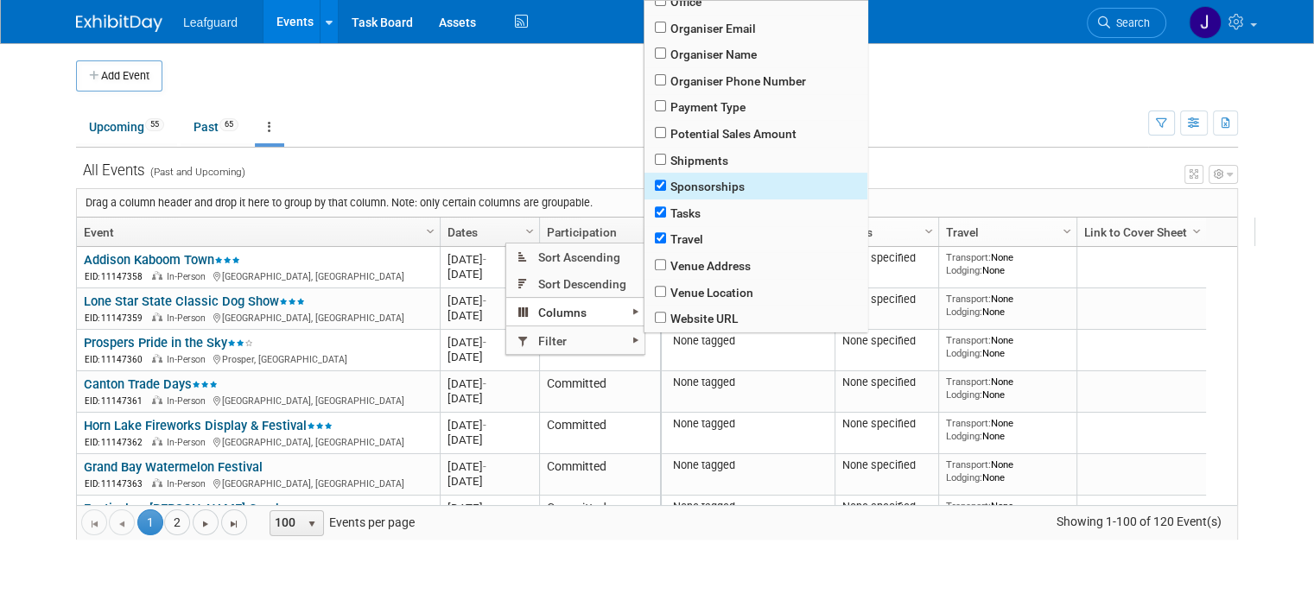
checkbox input "true"
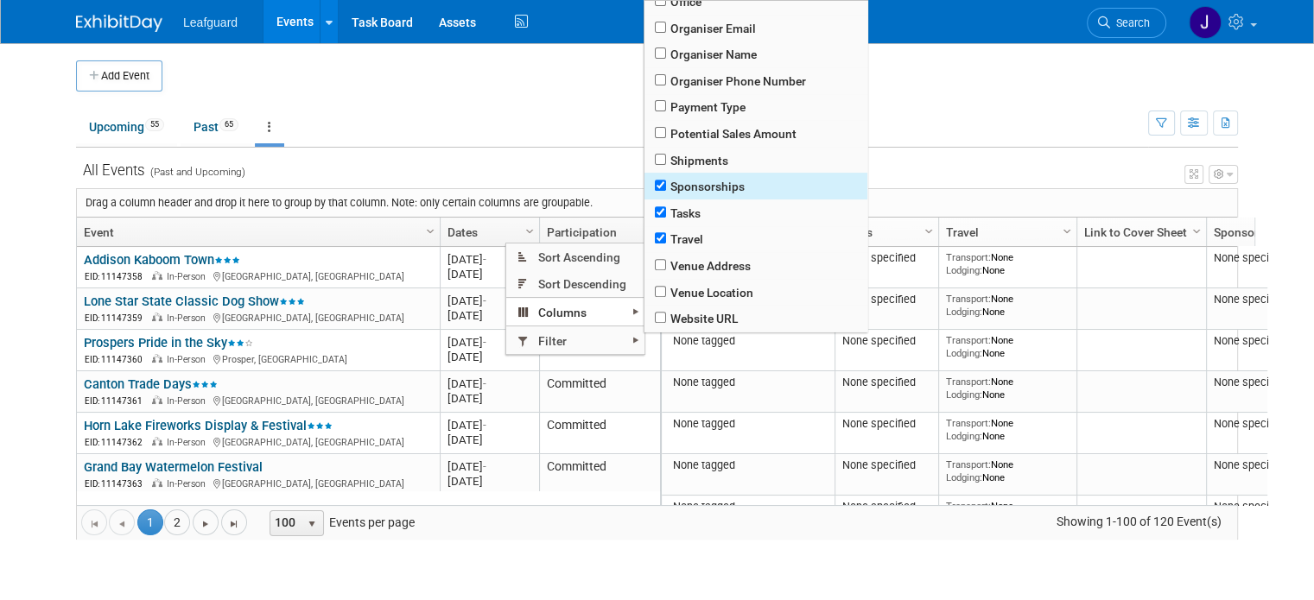
click at [721, 186] on span "Sponsorships" at bounding box center [755, 186] width 223 height 27
checkbox input "true"
checkbox input "false"
checkbox input "true"
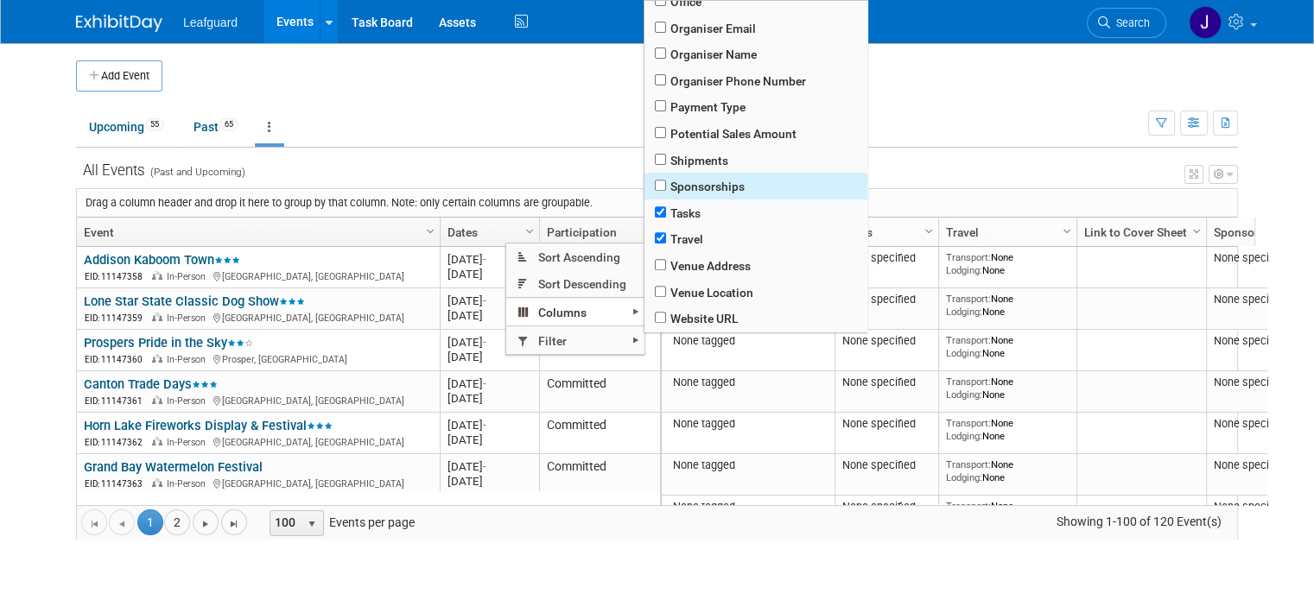
checkbox input "true"
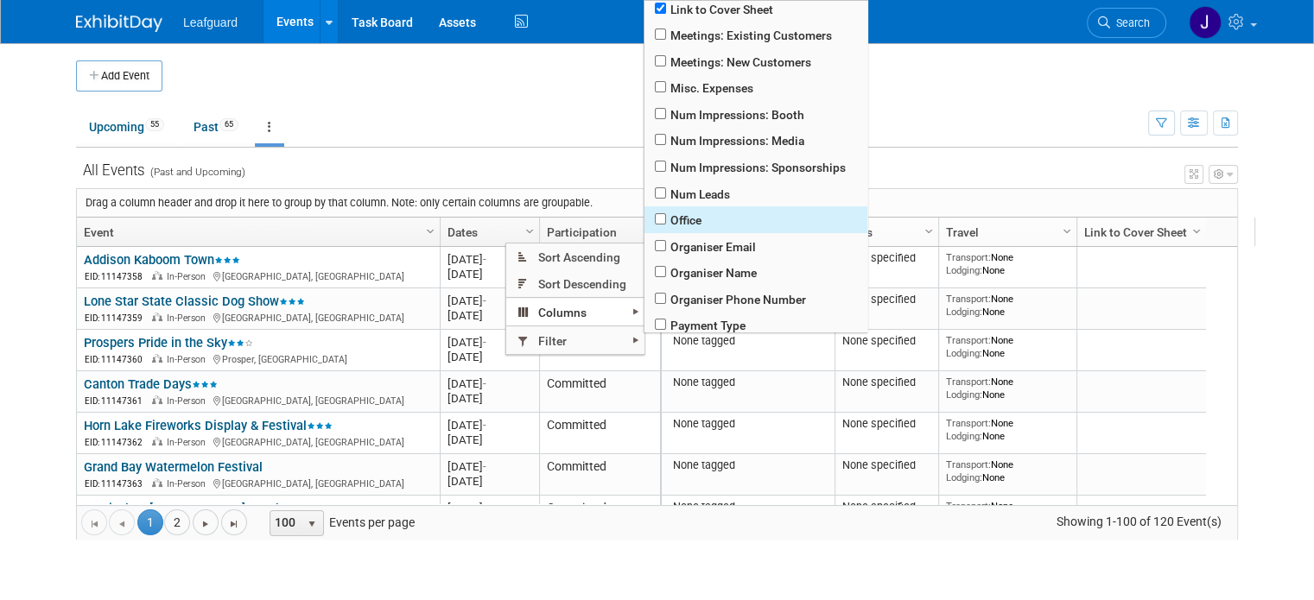
scroll to position [370, 0]
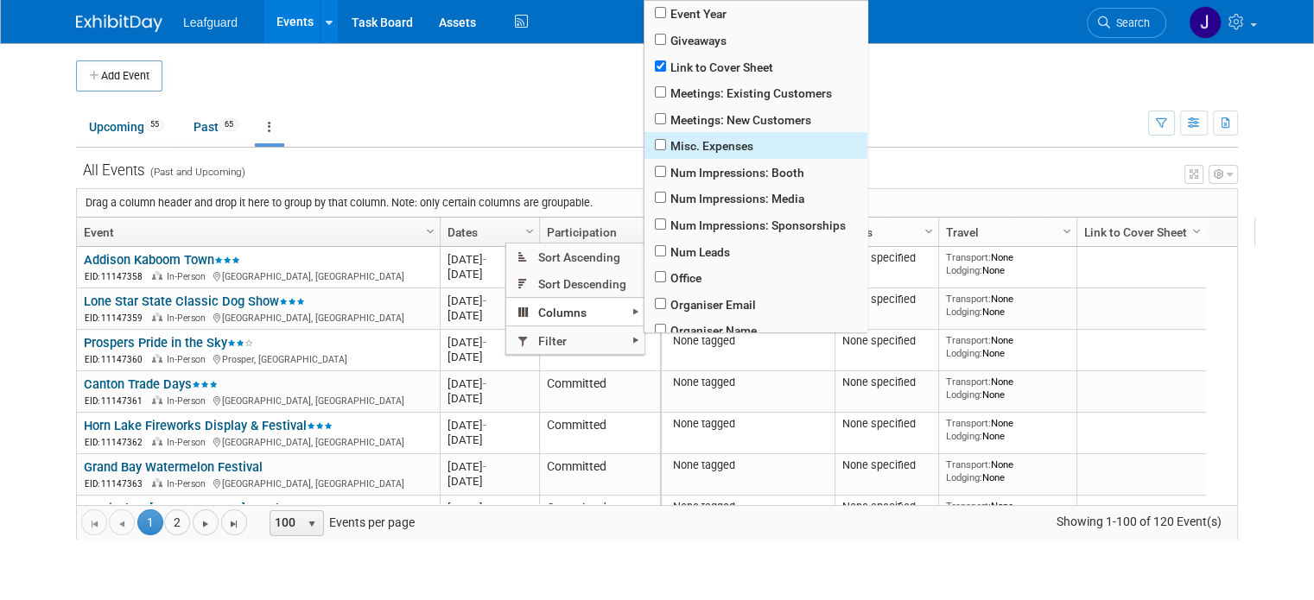
click at [719, 153] on span "Misc. Expenses" at bounding box center [755, 145] width 223 height 27
checkbox input "true"
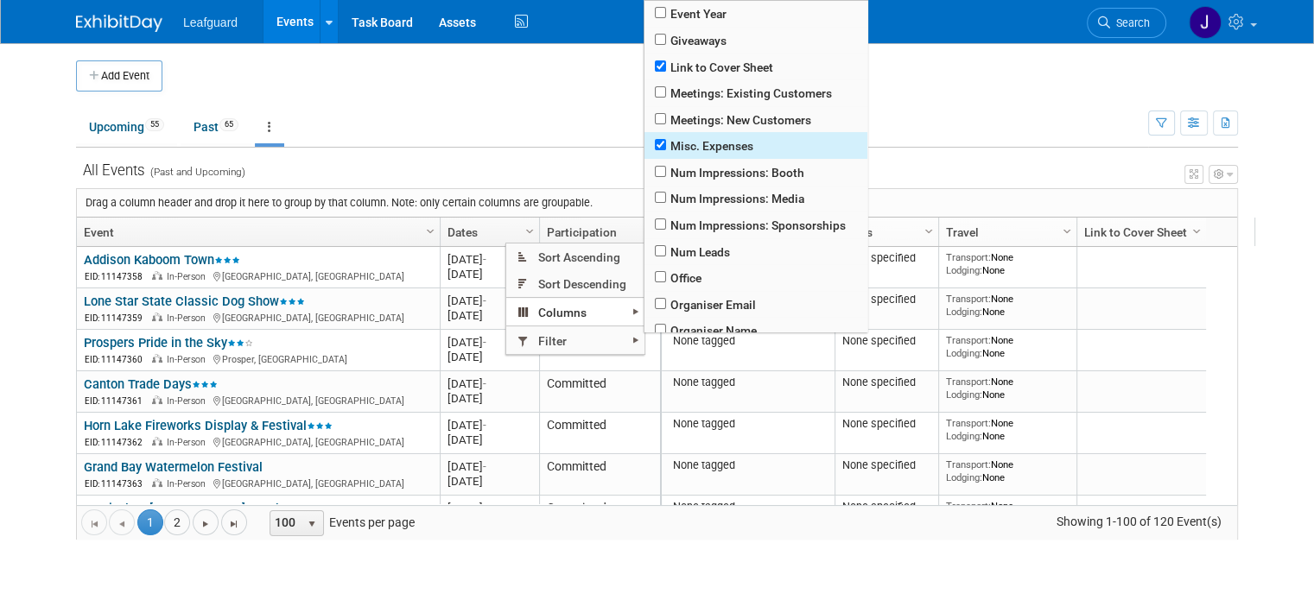
checkbox input "true"
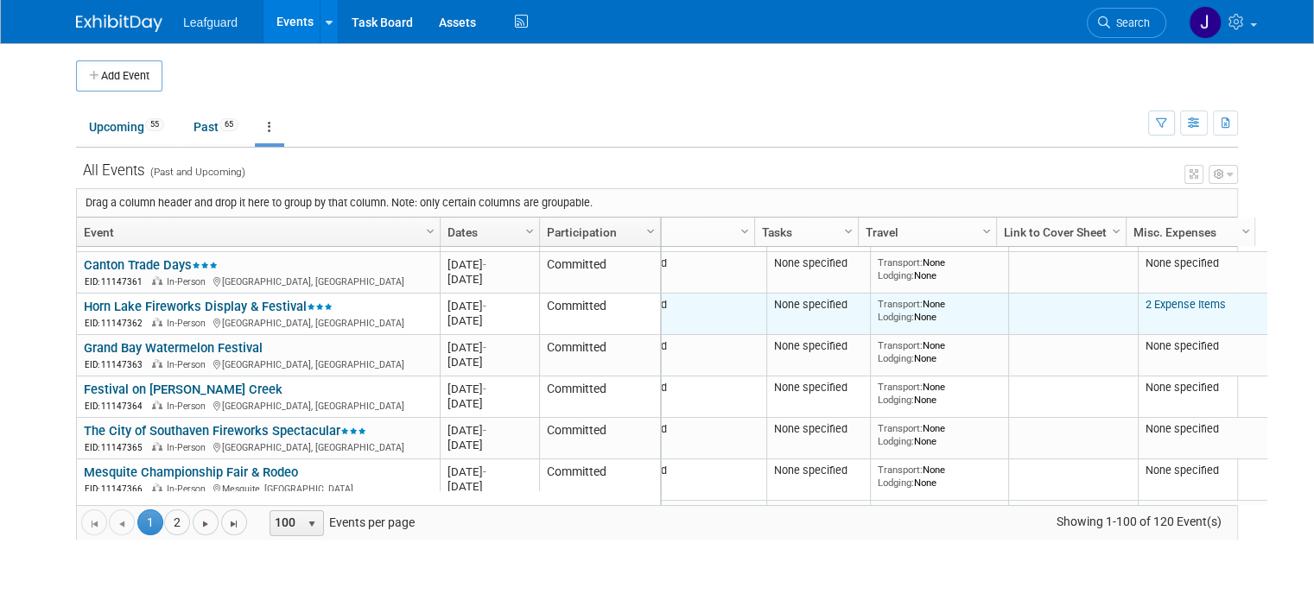
scroll to position [0, 0]
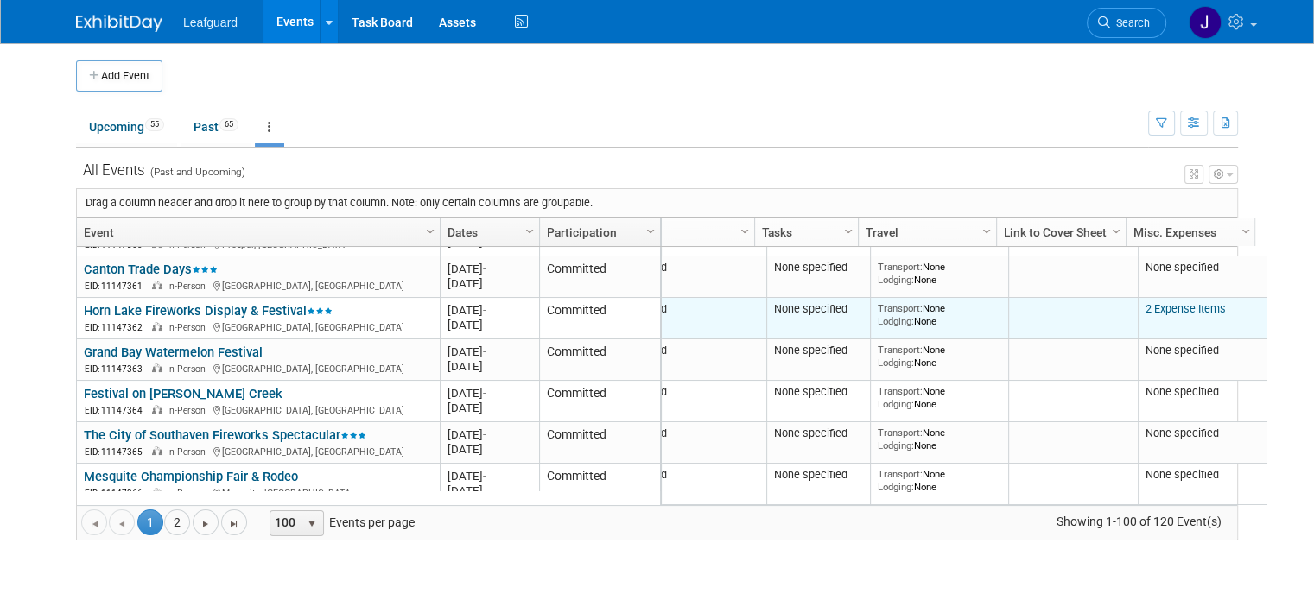
click at [1145, 308] on link "2 Expense Items" at bounding box center [1185, 308] width 80 height 13
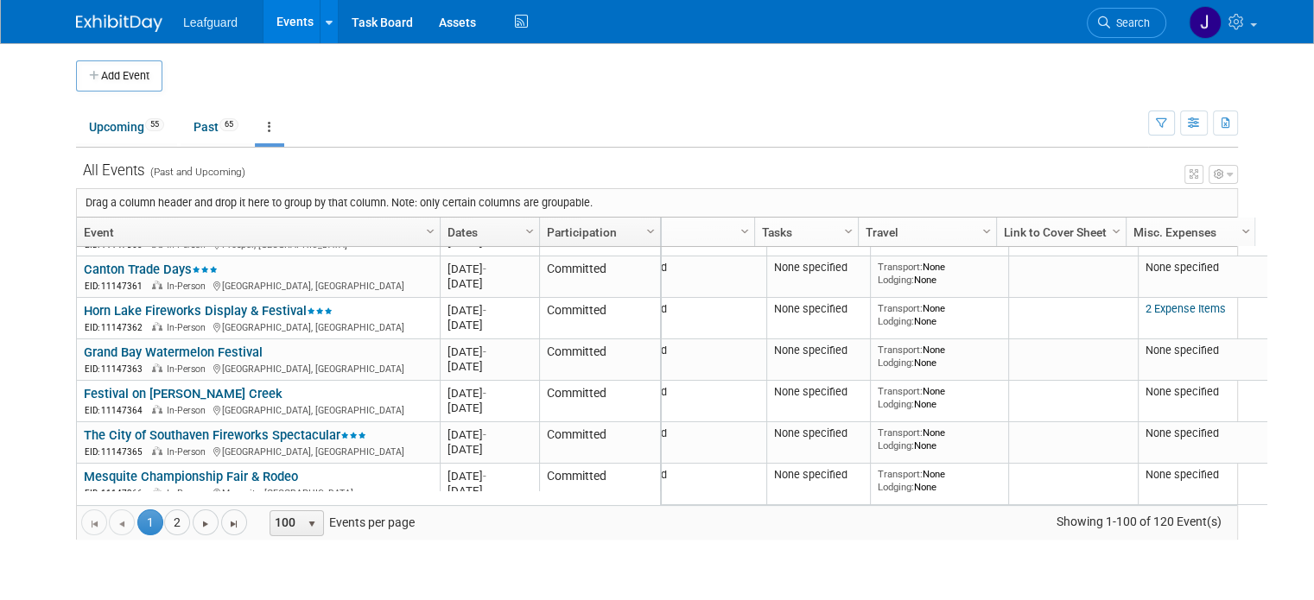
click at [1238, 227] on span "Column Settings" at bounding box center [1245, 232] width 14 height 14
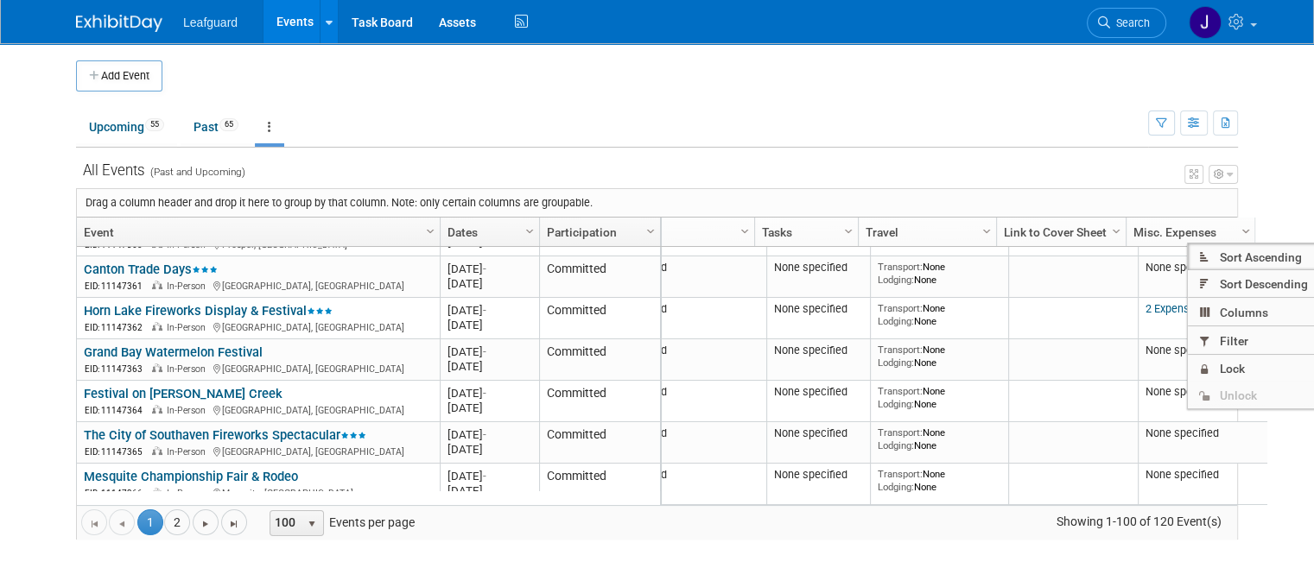
click at [1238, 227] on span "Column Settings" at bounding box center [1245, 232] width 14 height 14
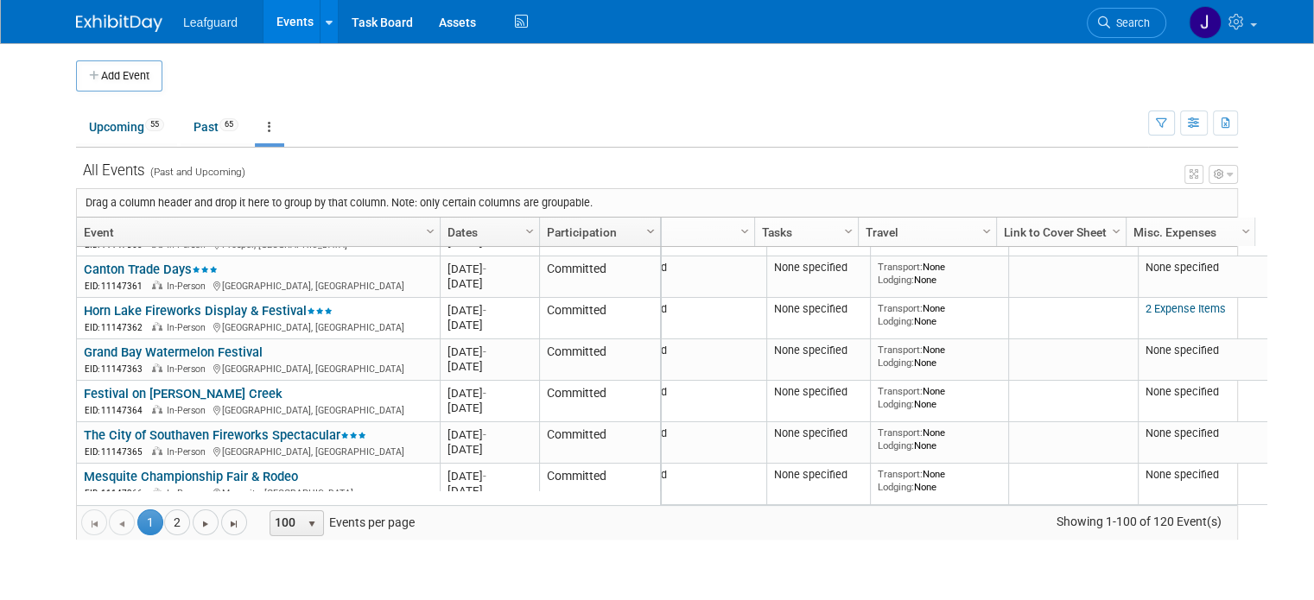
click at [643, 231] on span "Column Settings" at bounding box center [650, 232] width 14 height 14
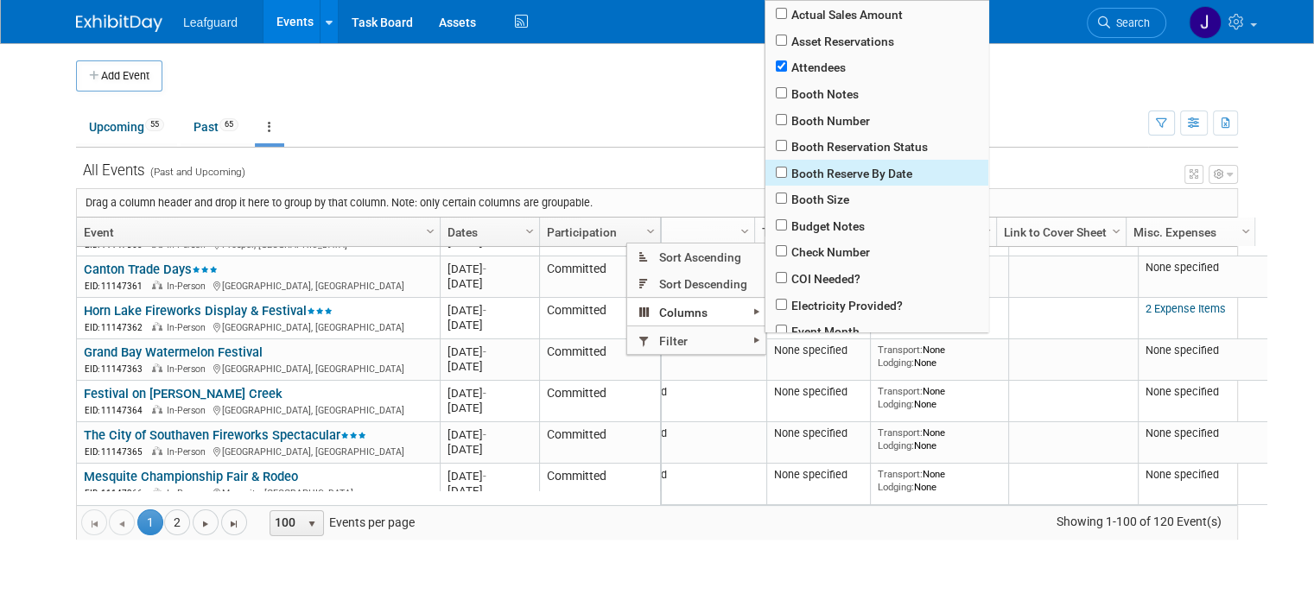
scroll to position [57, 0]
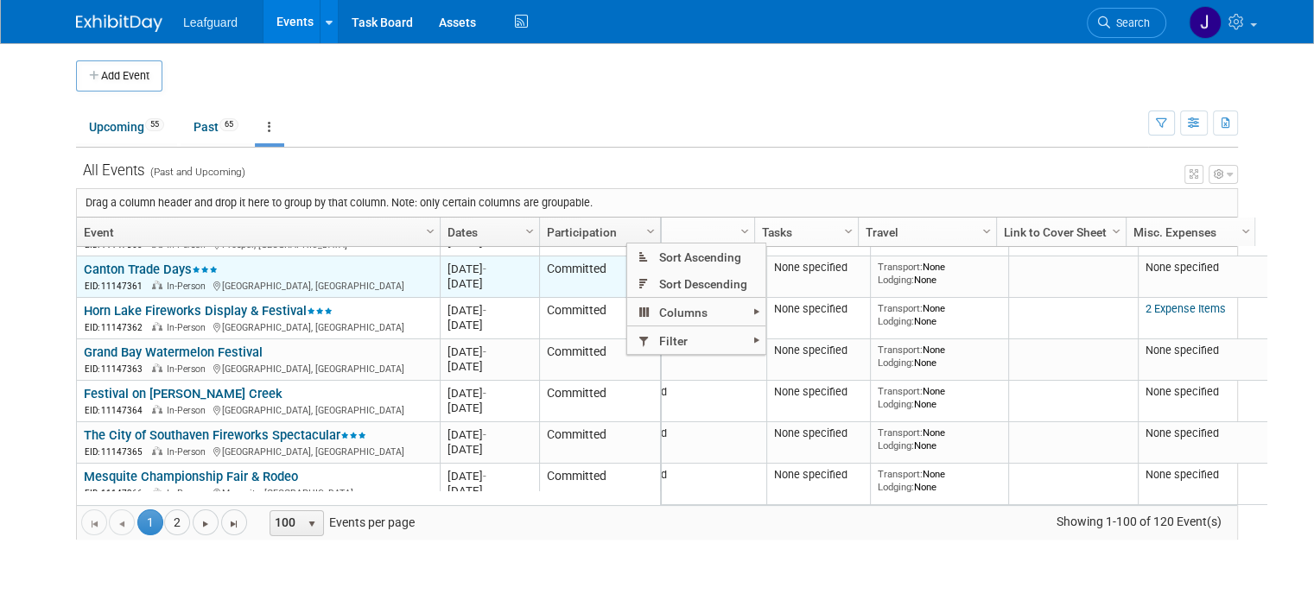
click at [144, 268] on link "Canton Trade Days" at bounding box center [151, 270] width 134 height 16
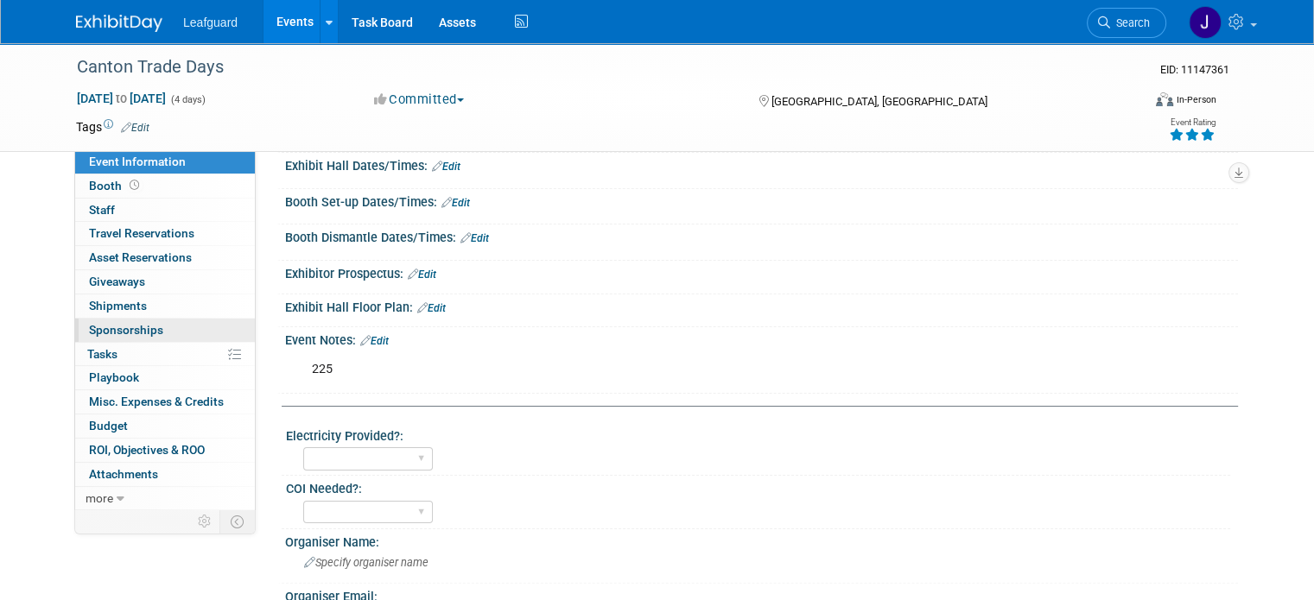
scroll to position [345, 0]
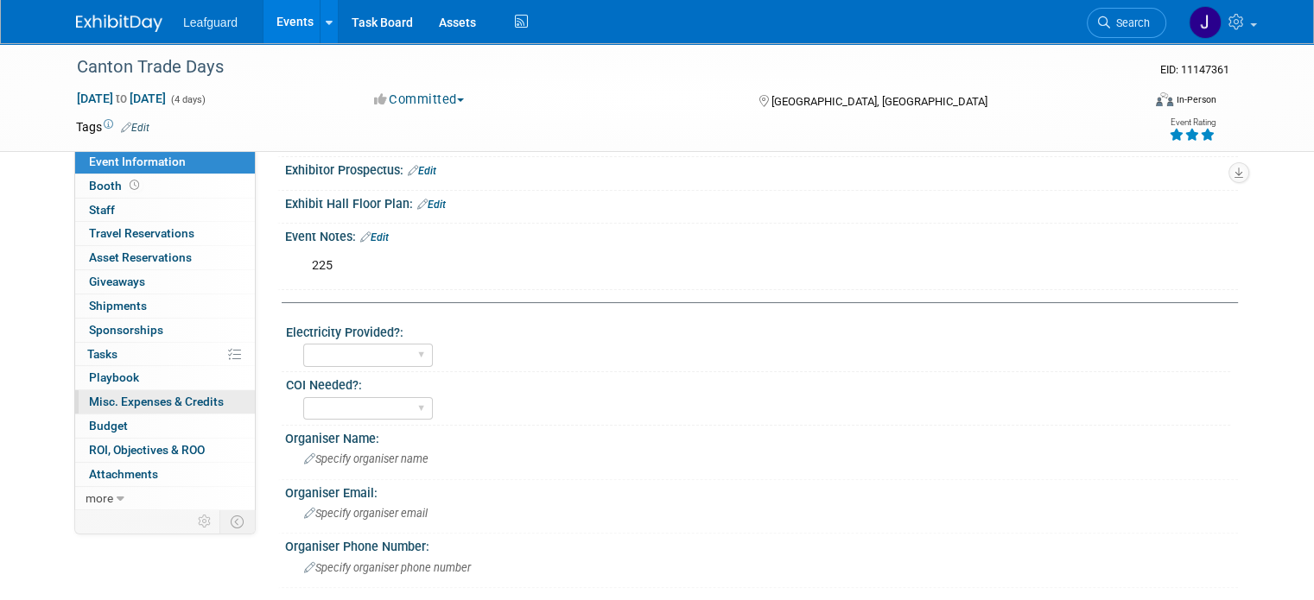
click at [141, 407] on span "Misc. Expenses & Credits 0" at bounding box center [156, 402] width 135 height 14
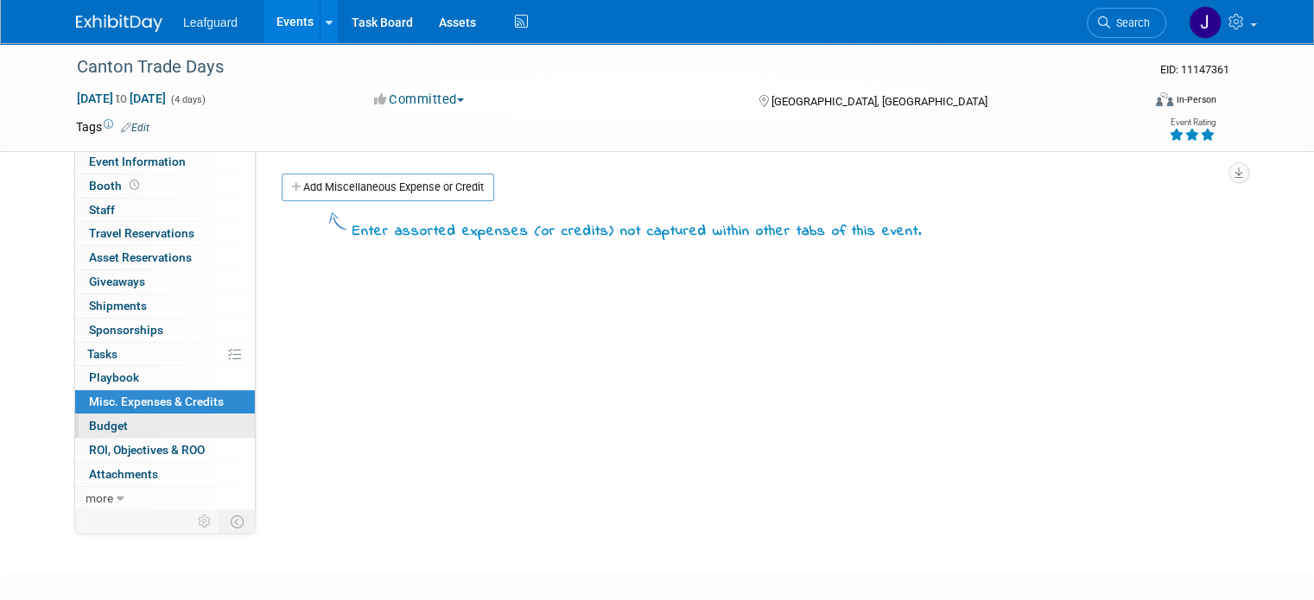
click at [133, 427] on link "Budget" at bounding box center [165, 426] width 180 height 23
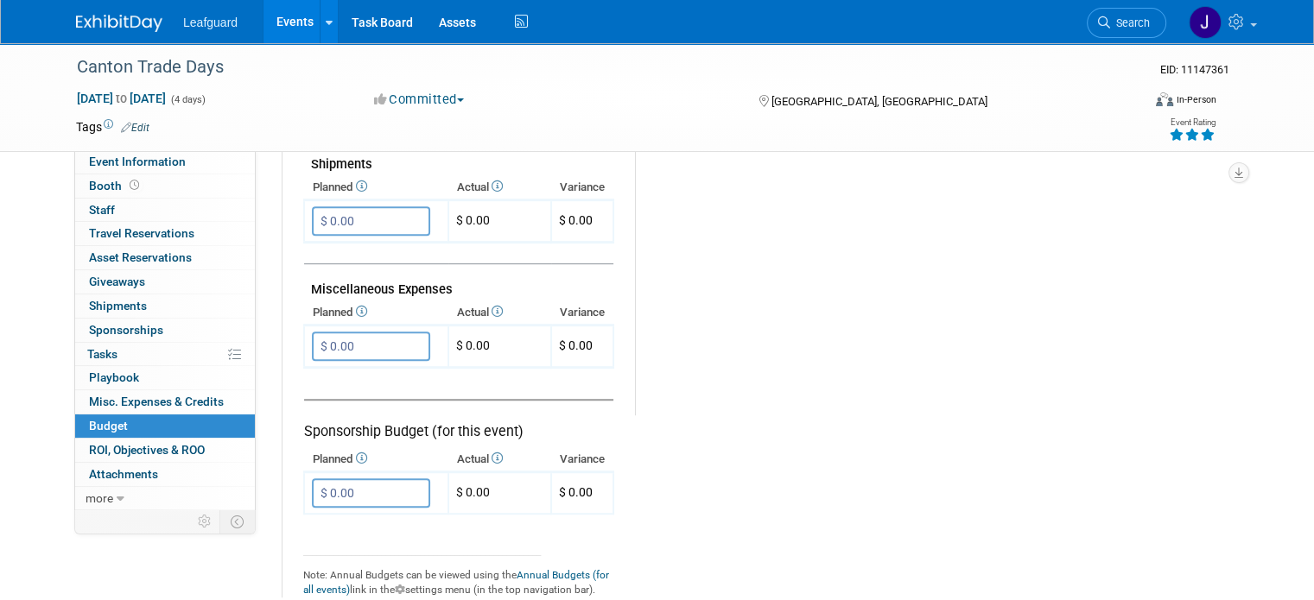
scroll to position [1036, 0]
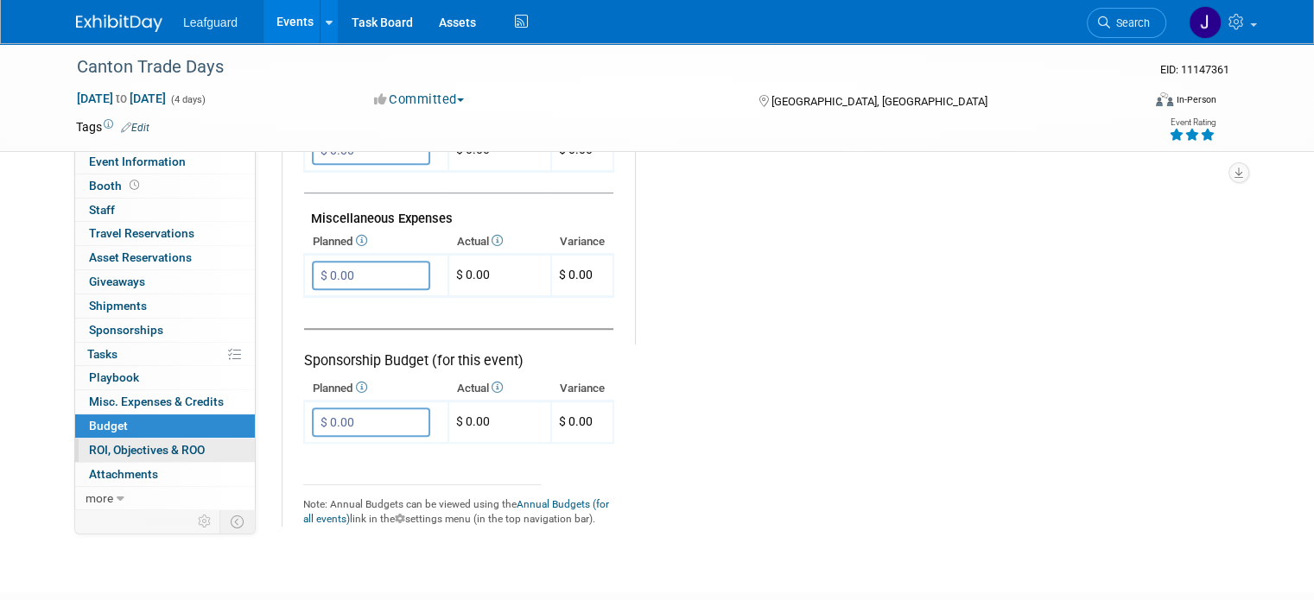
click at [130, 456] on link "0 ROI, Objectives & ROO 0" at bounding box center [165, 450] width 180 height 23
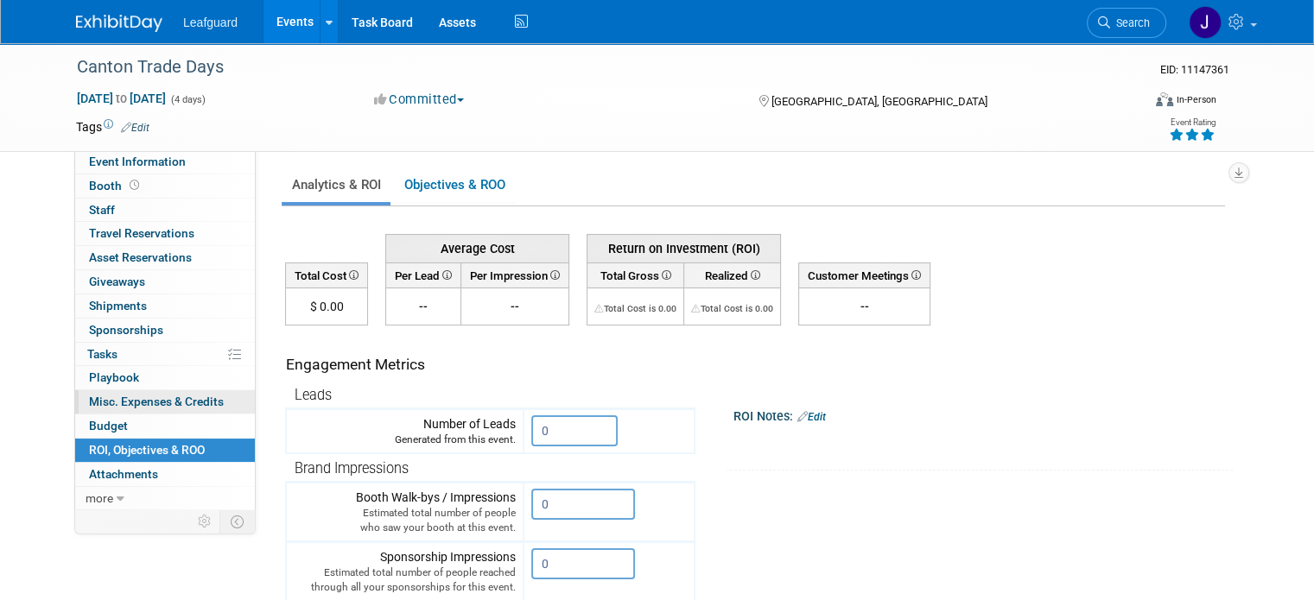
click at [155, 404] on span "Misc. Expenses & Credits 0" at bounding box center [156, 402] width 135 height 14
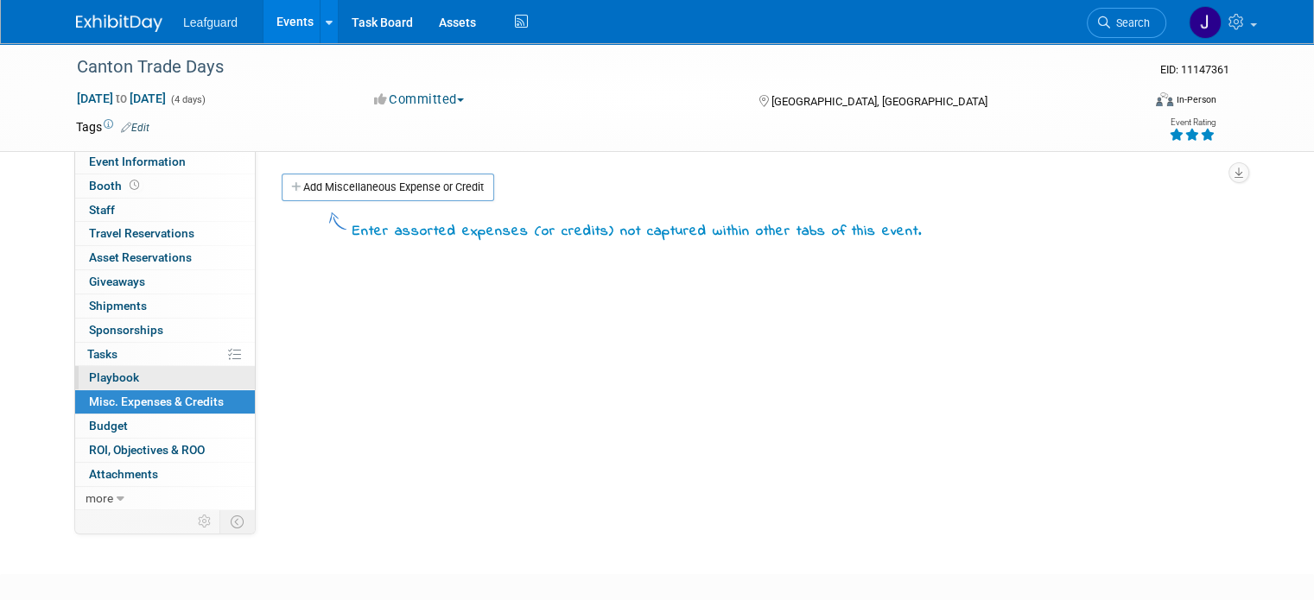
click at [136, 366] on link "0 Playbook 0" at bounding box center [165, 377] width 180 height 23
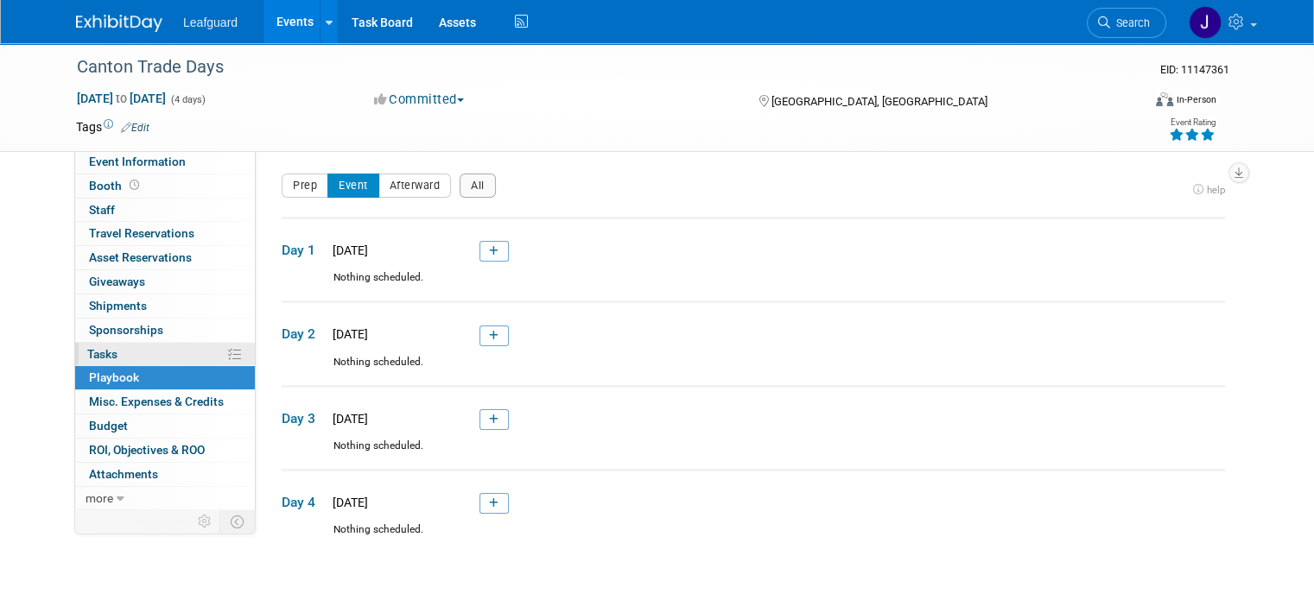
click at [128, 353] on link "0% Tasks 0%" at bounding box center [165, 354] width 180 height 23
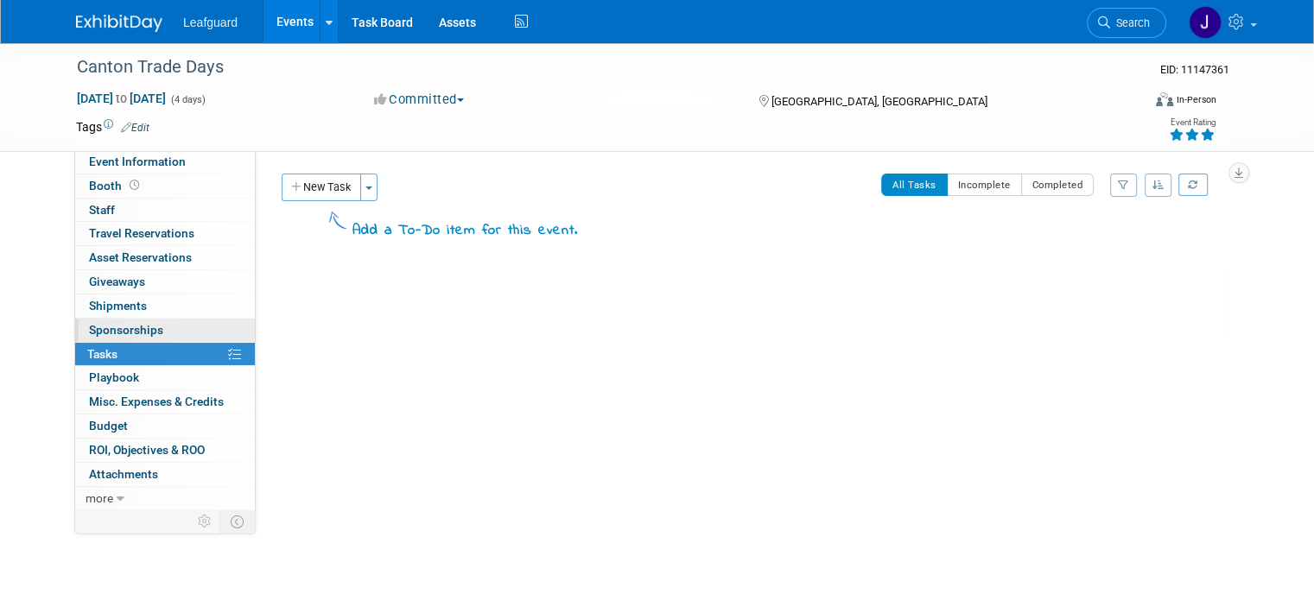
click at [138, 331] on span "Sponsorships 0" at bounding box center [126, 330] width 74 height 14
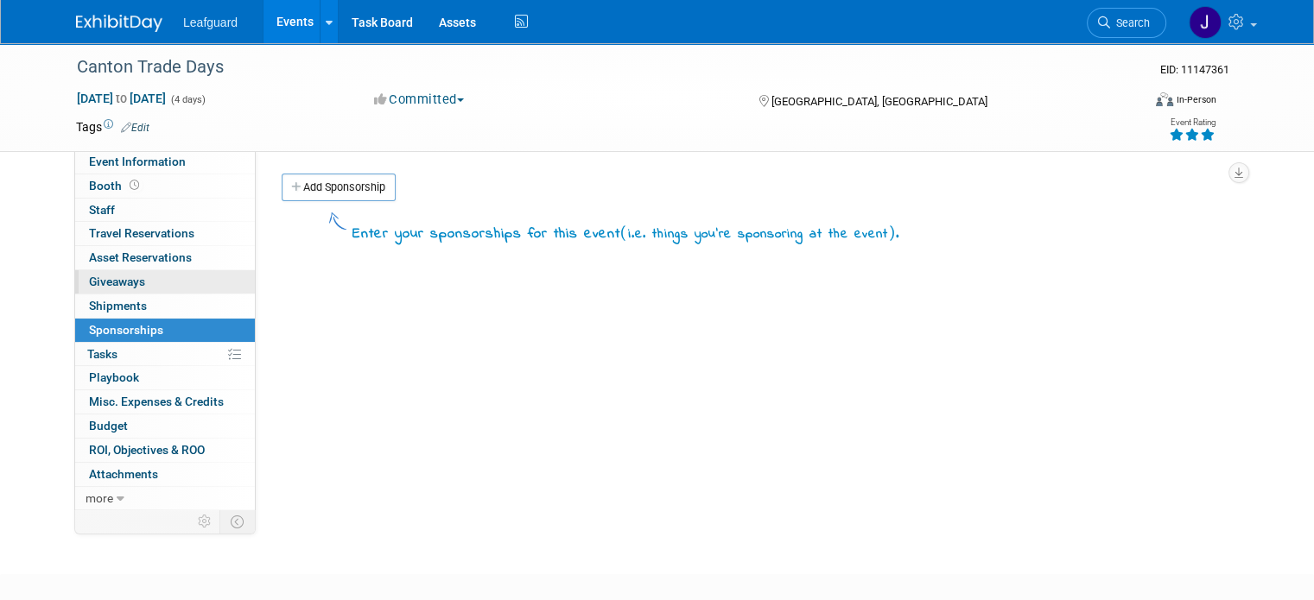
click at [138, 283] on link "0 Giveaways 0" at bounding box center [165, 281] width 180 height 23
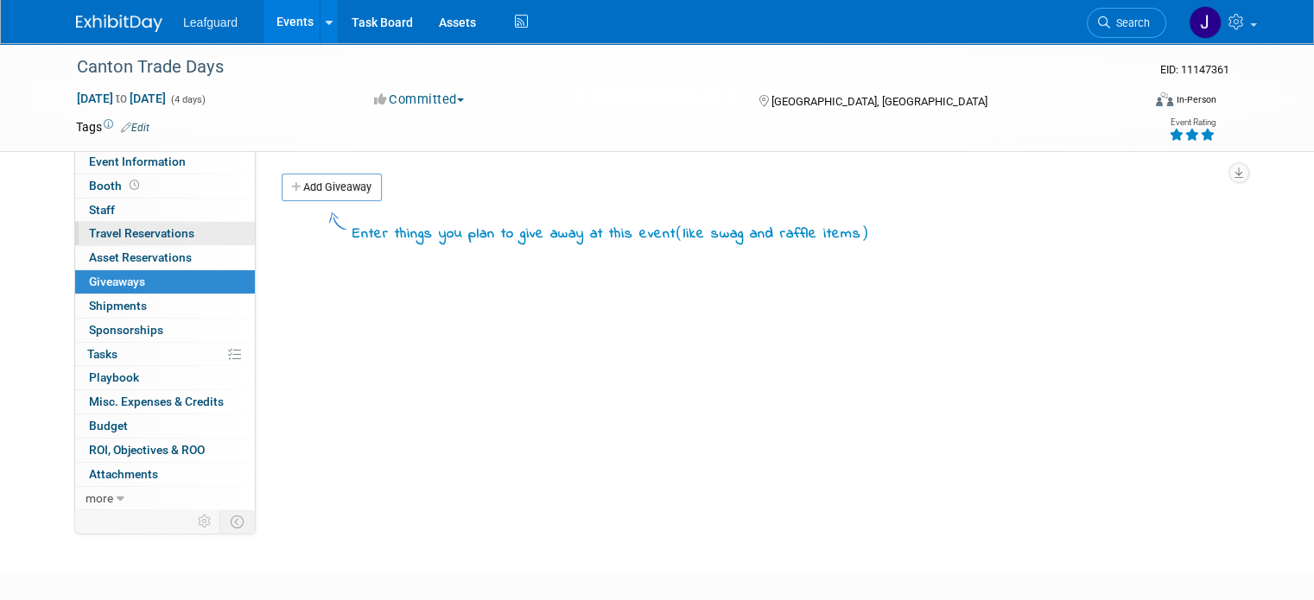
click at [131, 243] on link "0 Travel Reservations 0" at bounding box center [165, 233] width 180 height 23
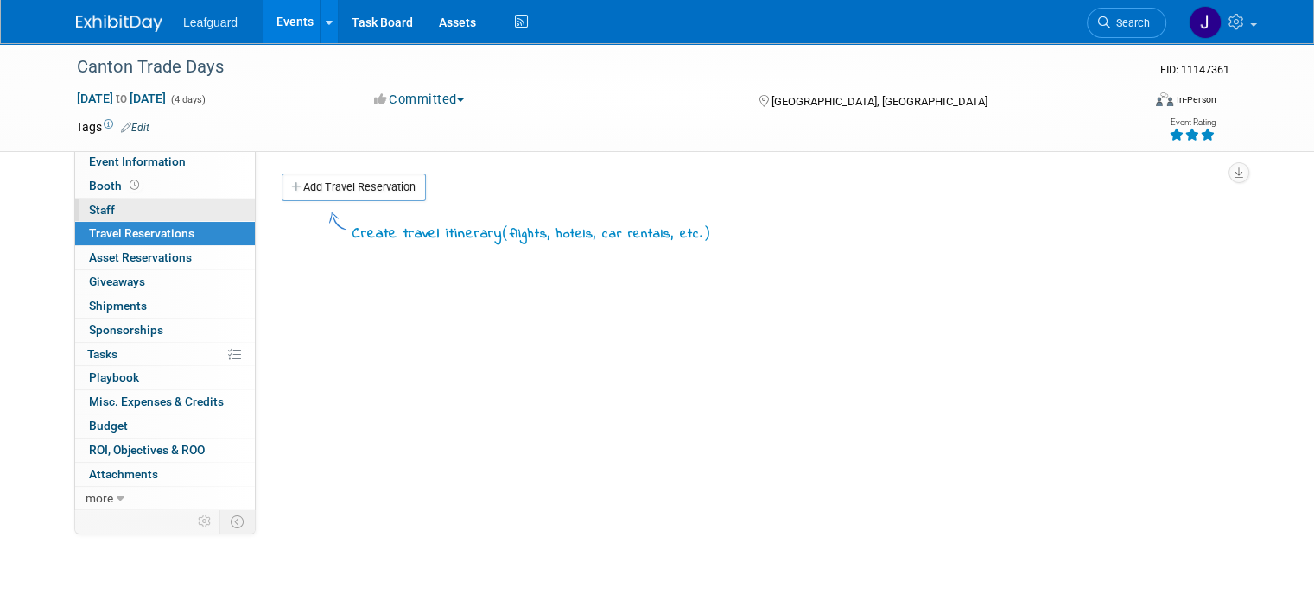
click at [131, 205] on link "0 Staff 0" at bounding box center [165, 210] width 180 height 23
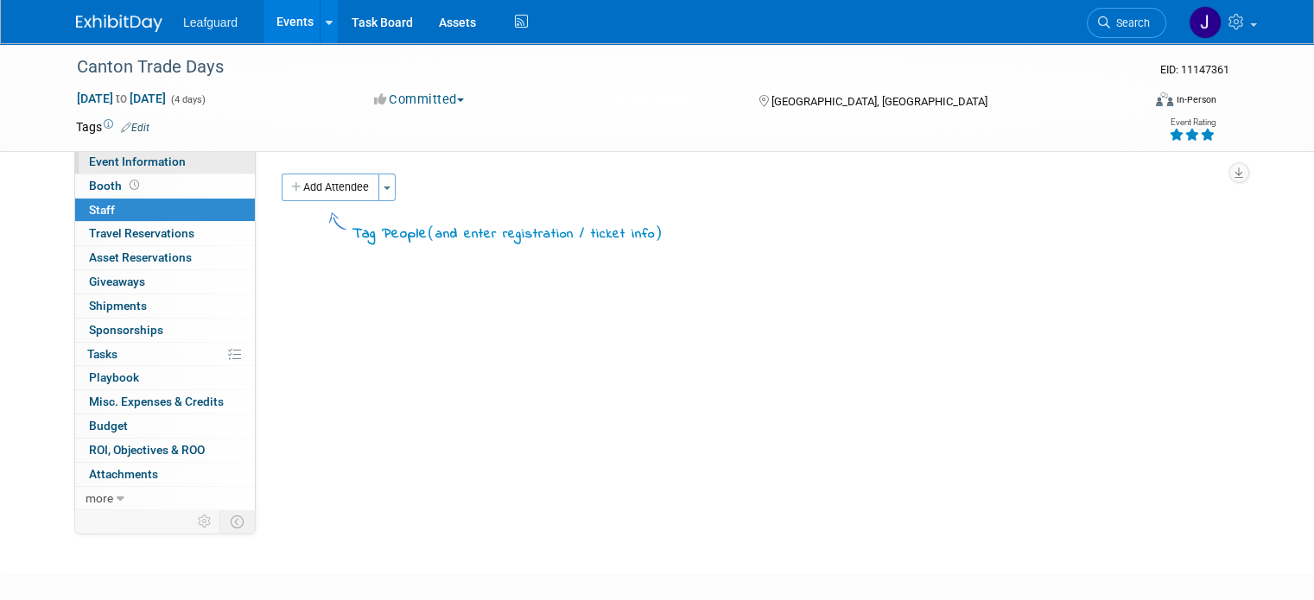
click at [137, 158] on span "Event Information" at bounding box center [137, 162] width 97 height 14
